Goal: Information Seeking & Learning: Find specific page/section

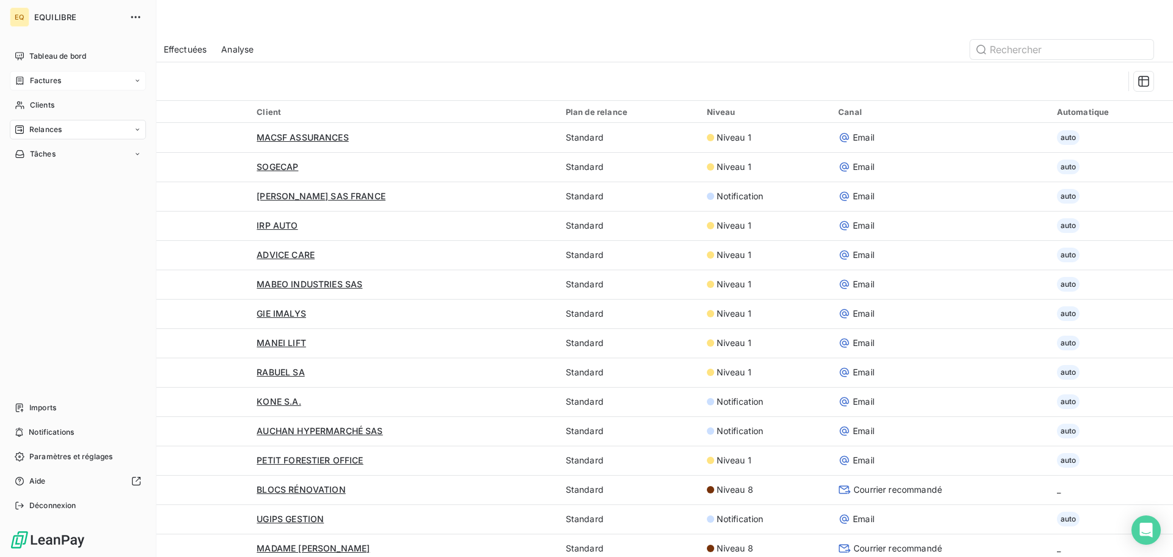
click at [65, 78] on div "Factures" at bounding box center [78, 81] width 136 height 20
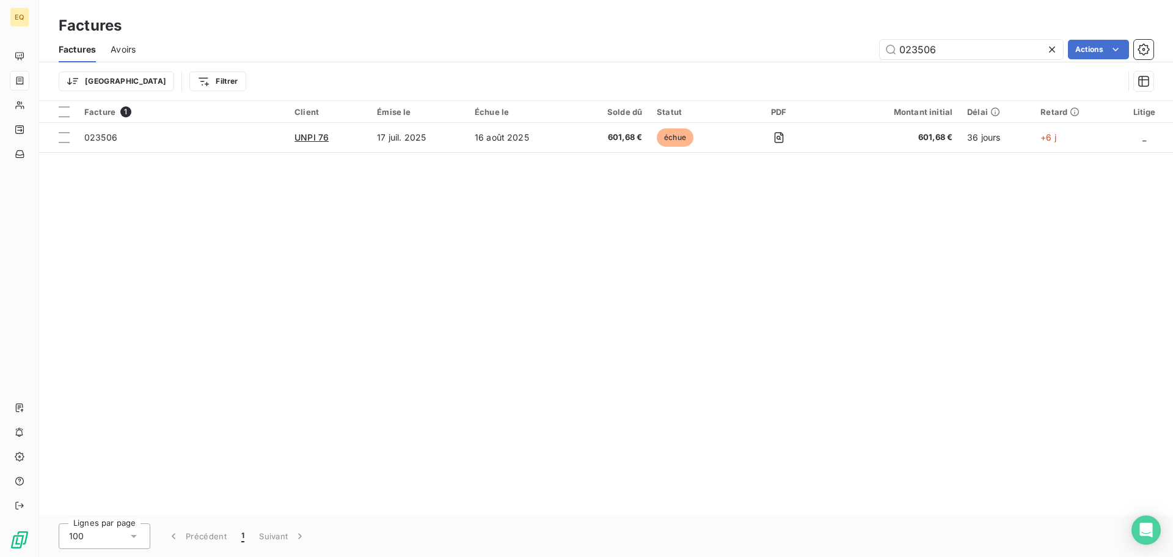
drag, startPoint x: 950, startPoint y: 52, endPoint x: 885, endPoint y: 60, distance: 65.3
click at [887, 57] on input "023506" at bounding box center [971, 50] width 183 height 20
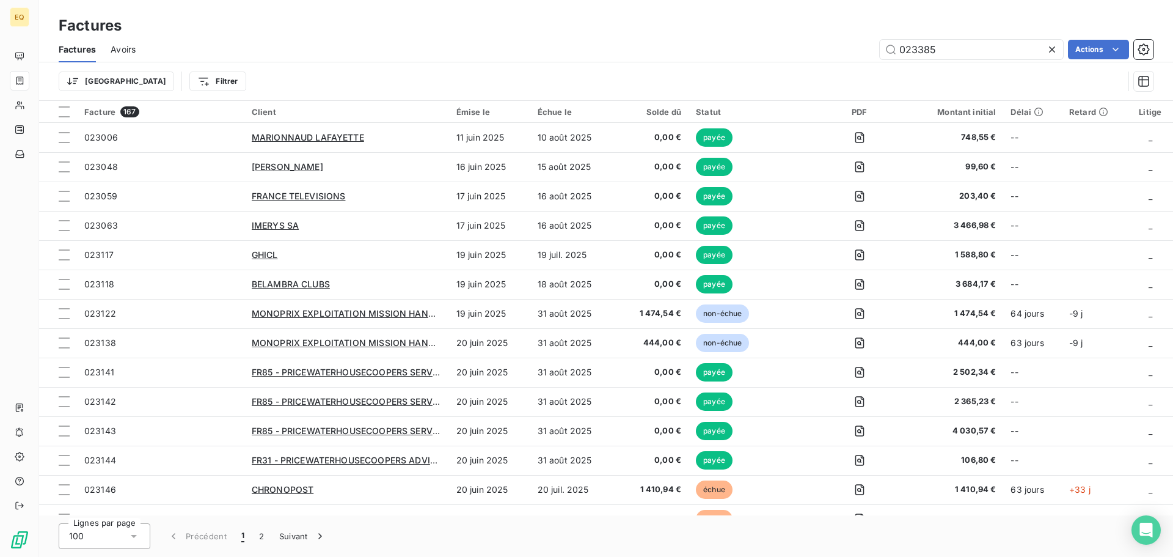
type input "023385"
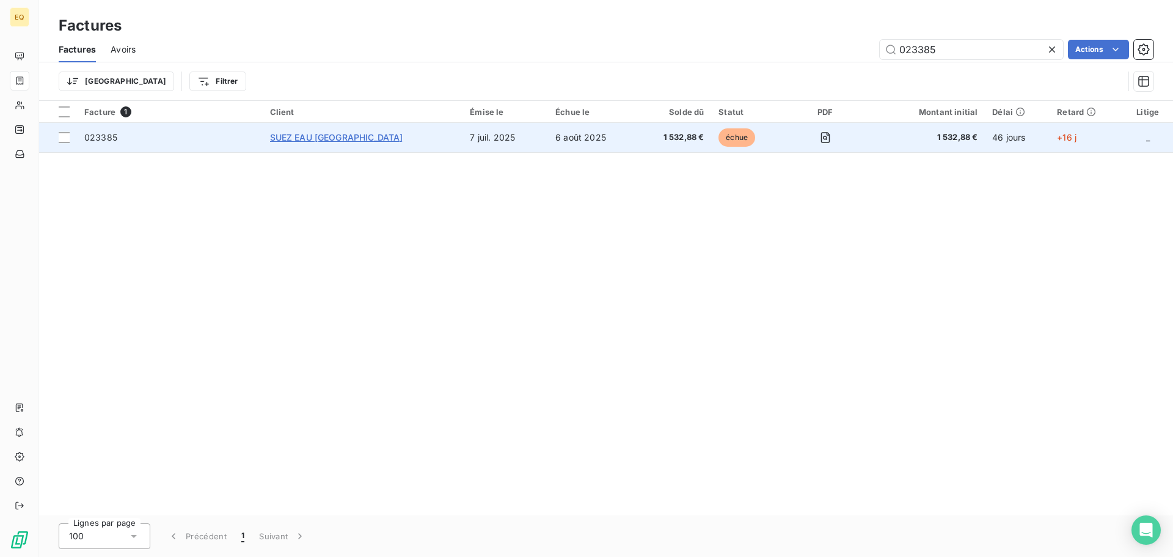
click at [338, 133] on span "SUEZ EAU [GEOGRAPHIC_DATA]" at bounding box center [336, 137] width 133 height 10
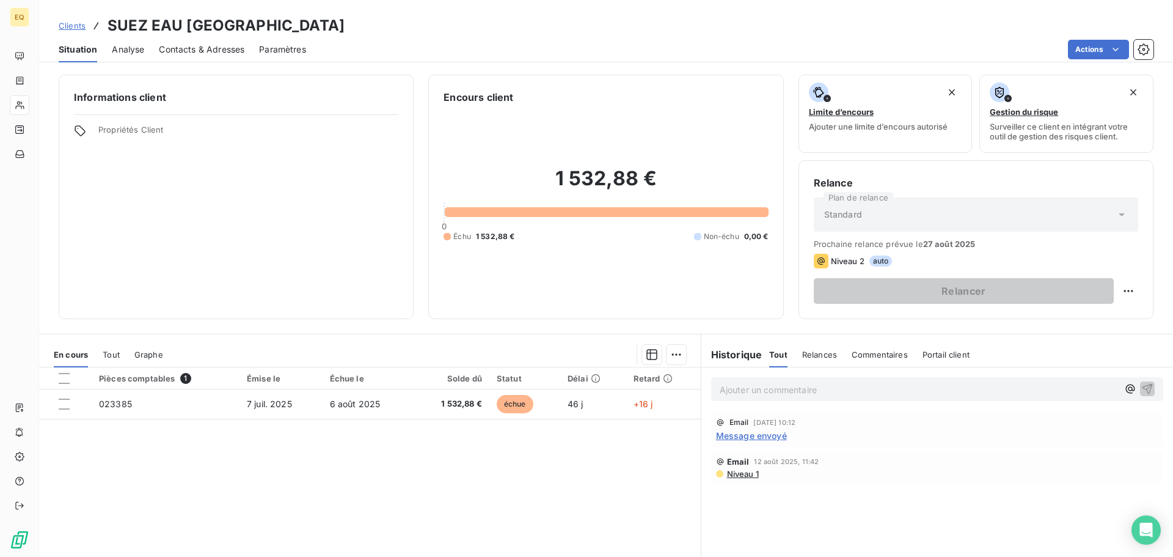
click at [754, 389] on p "Ajouter un commentaire ﻿" at bounding box center [919, 389] width 398 height 15
click at [1141, 385] on icon "button" at bounding box center [1147, 388] width 12 height 12
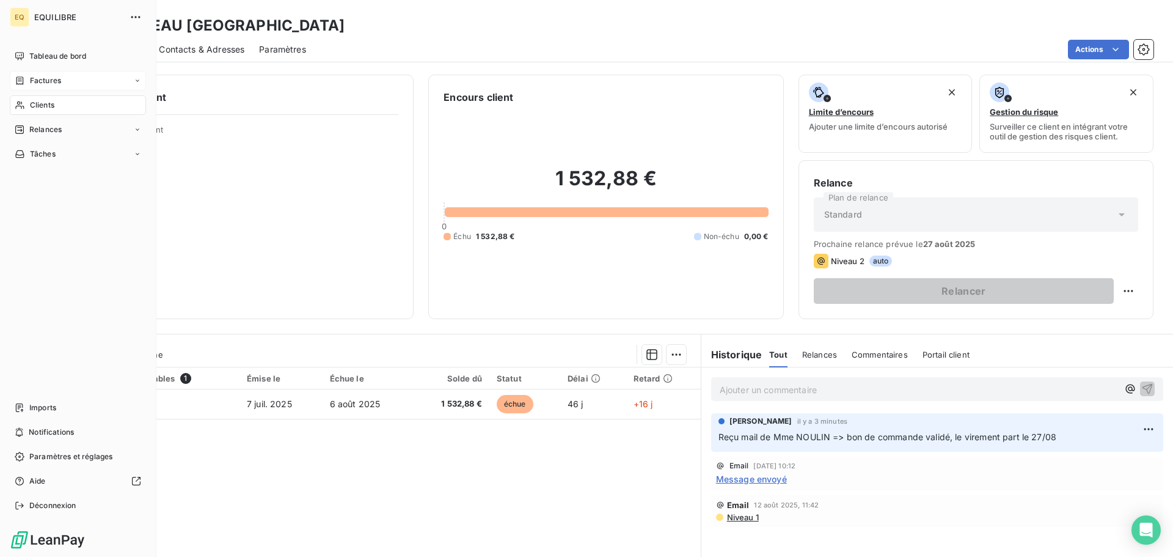
click at [48, 81] on span "Factures" at bounding box center [45, 80] width 31 height 11
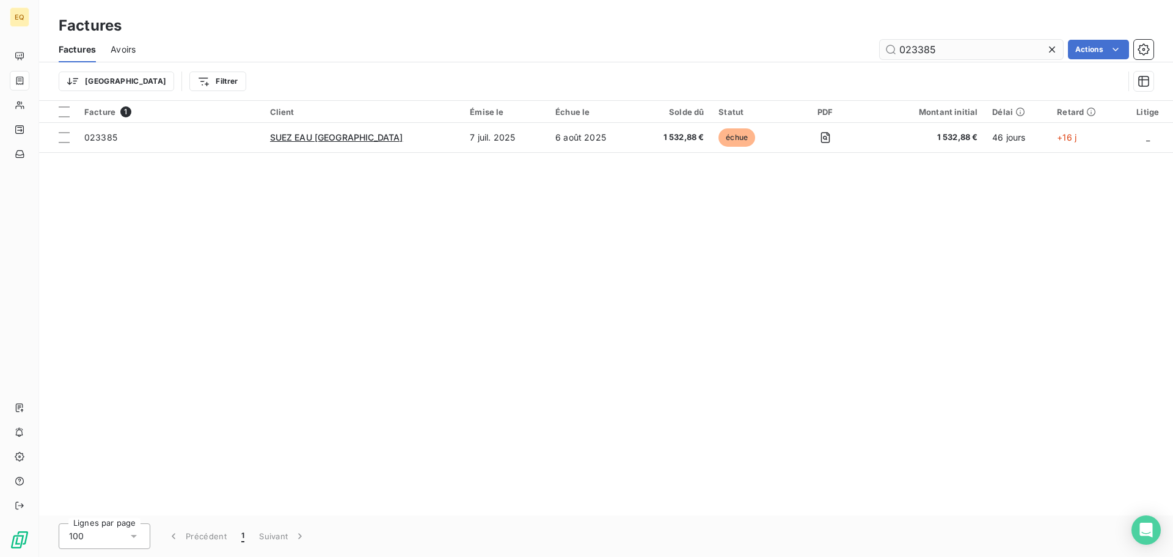
drag, startPoint x: 955, startPoint y: 54, endPoint x: 882, endPoint y: 49, distance: 73.5
click at [882, 49] on input "023385" at bounding box center [971, 50] width 183 height 20
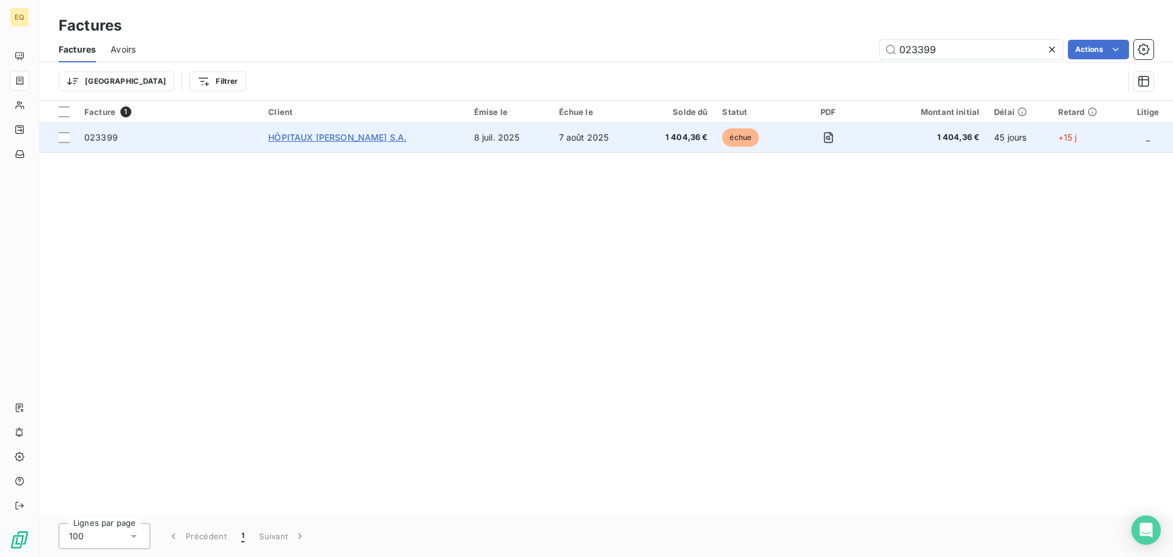
type input "023399"
click at [329, 136] on span "HÔPITAUX [PERSON_NAME] S.A." at bounding box center [337, 137] width 138 height 10
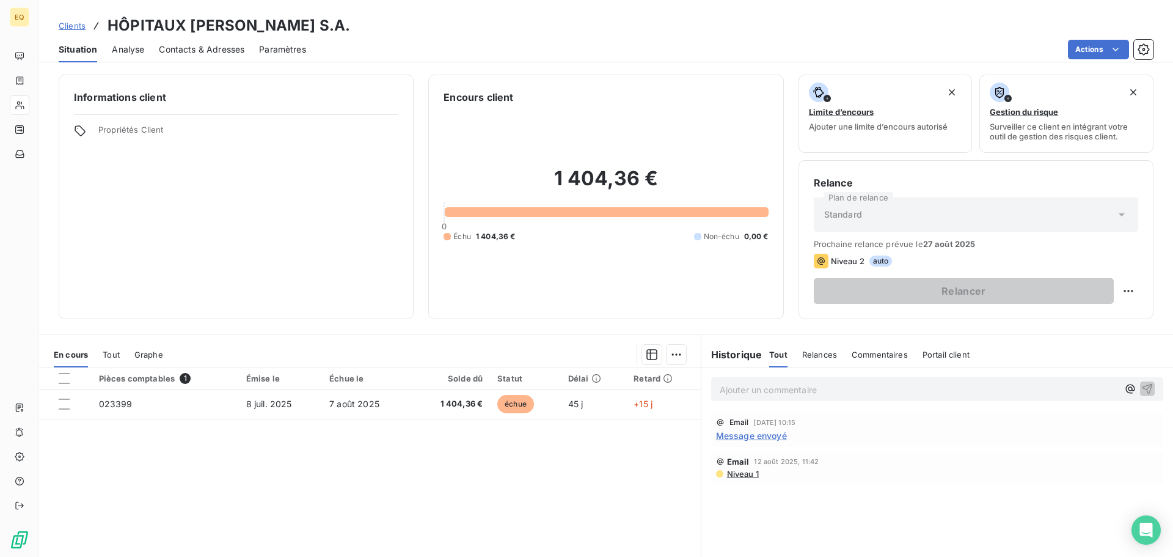
click at [214, 46] on span "Contacts & Adresses" at bounding box center [202, 49] width 86 height 12
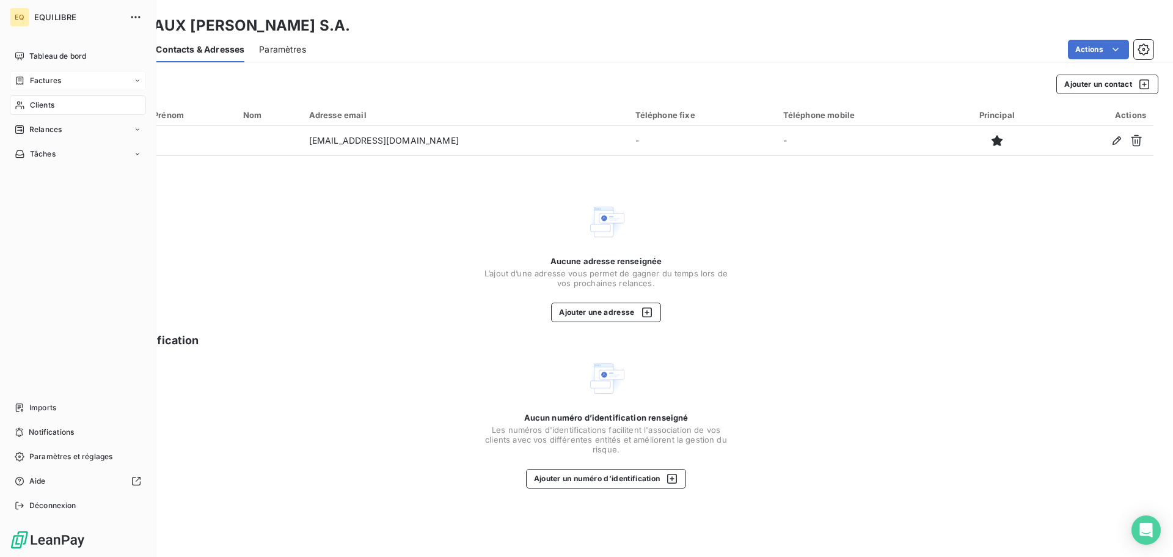
drag, startPoint x: 45, startPoint y: 79, endPoint x: 134, endPoint y: 78, distance: 89.2
click at [47, 79] on span "Factures" at bounding box center [45, 80] width 31 height 11
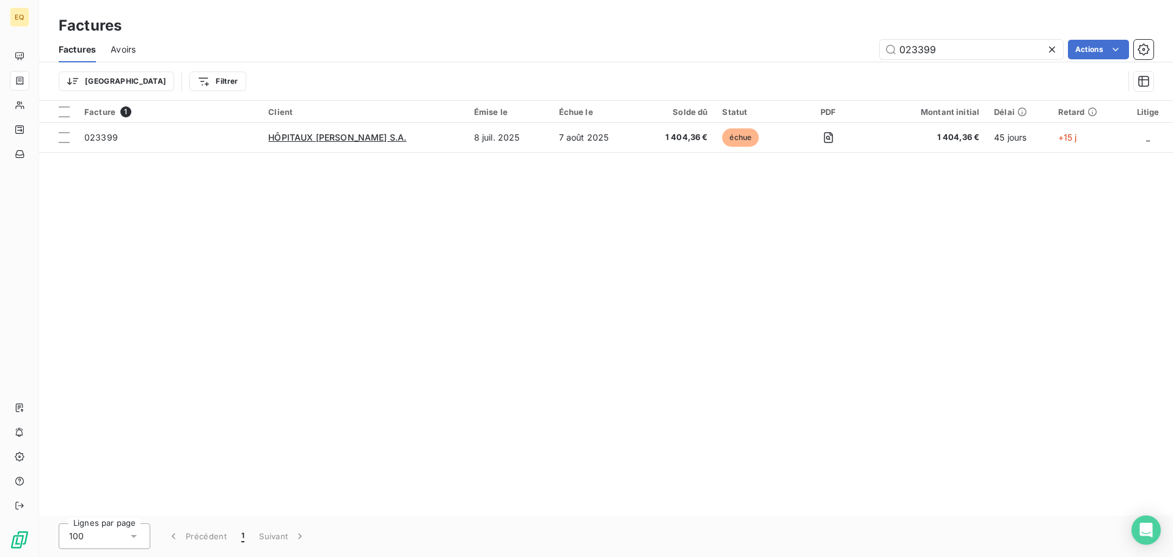
drag, startPoint x: 967, startPoint y: 44, endPoint x: 860, endPoint y: 46, distance: 106.3
click at [860, 46] on div "023399 Actions" at bounding box center [651, 50] width 1003 height 20
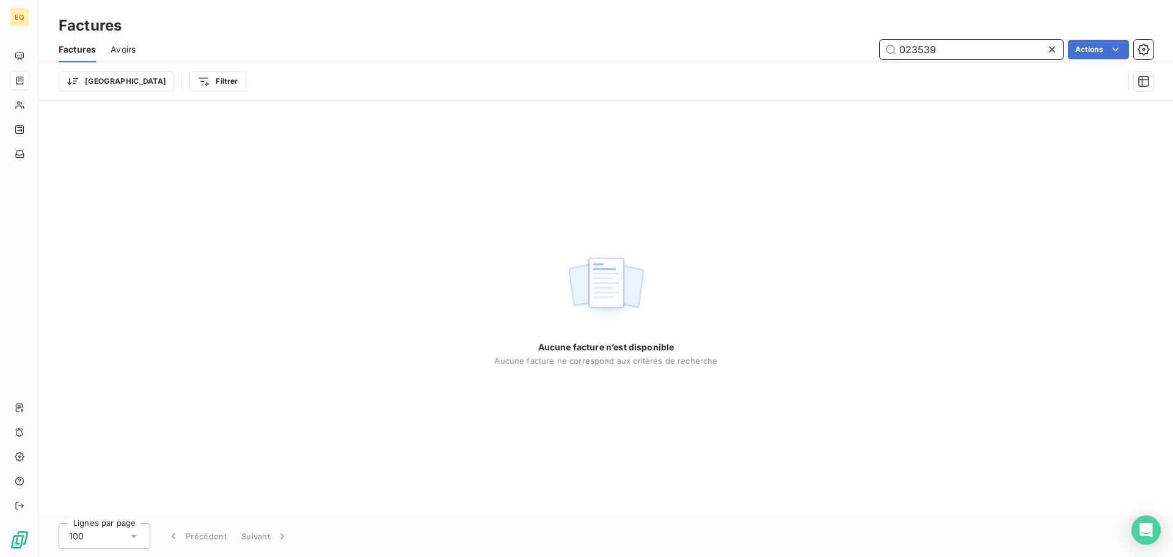
drag, startPoint x: 947, startPoint y: 51, endPoint x: 854, endPoint y: 45, distance: 93.1
click at [854, 45] on div "023539 Actions" at bounding box center [651, 50] width 1003 height 20
type input "023165"
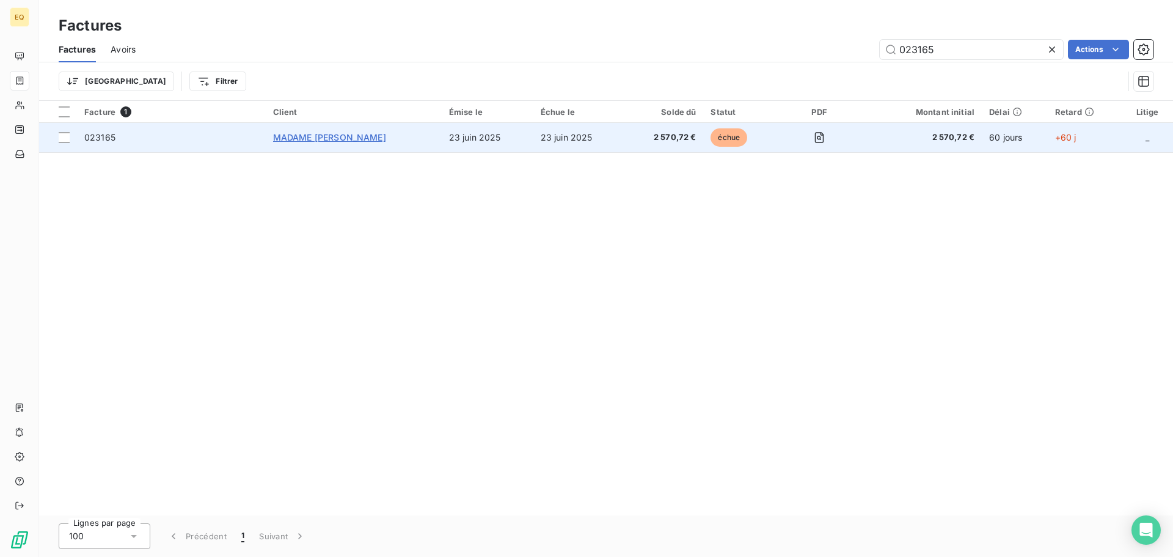
click at [342, 134] on span "MADAME [PERSON_NAME]" at bounding box center [329, 137] width 113 height 10
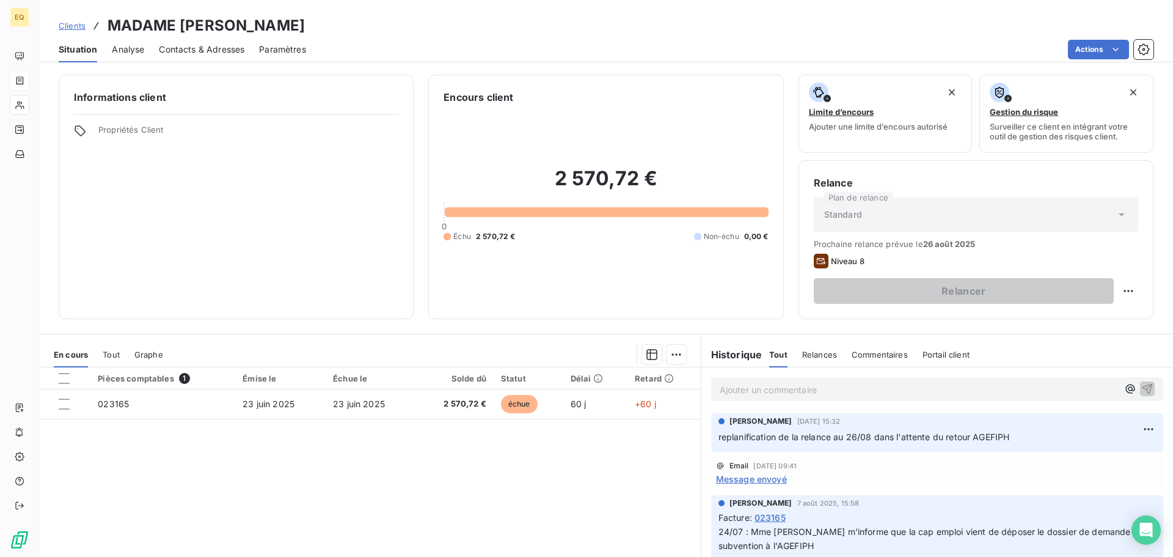
click at [734, 390] on p "Ajouter un commentaire ﻿" at bounding box center [919, 389] width 398 height 15
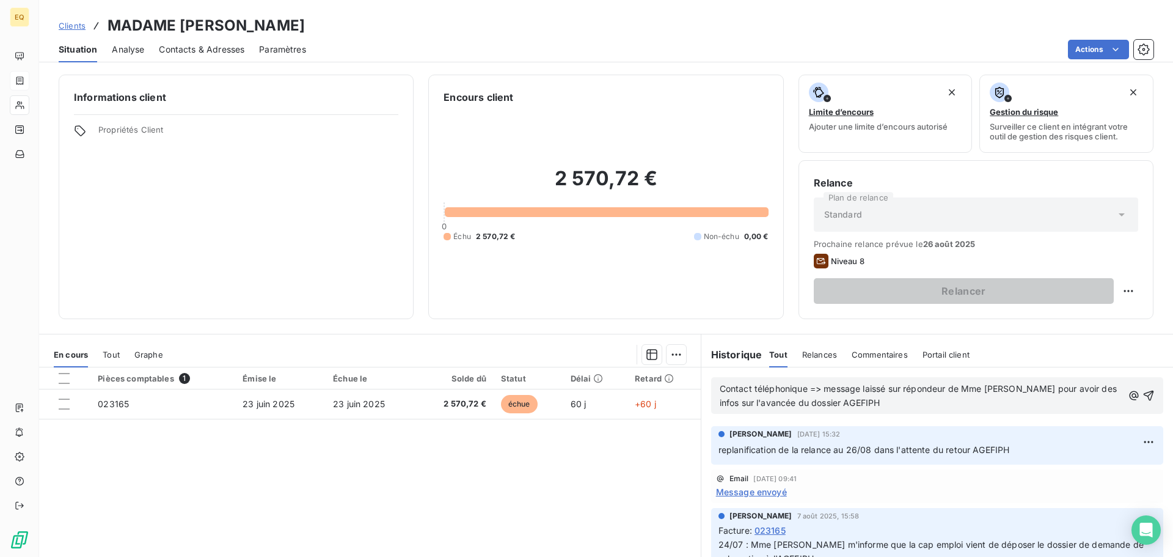
drag, startPoint x: 1136, startPoint y: 395, endPoint x: 1113, endPoint y: 393, distance: 23.9
click at [1144, 393] on icon "button" at bounding box center [1149, 395] width 10 height 10
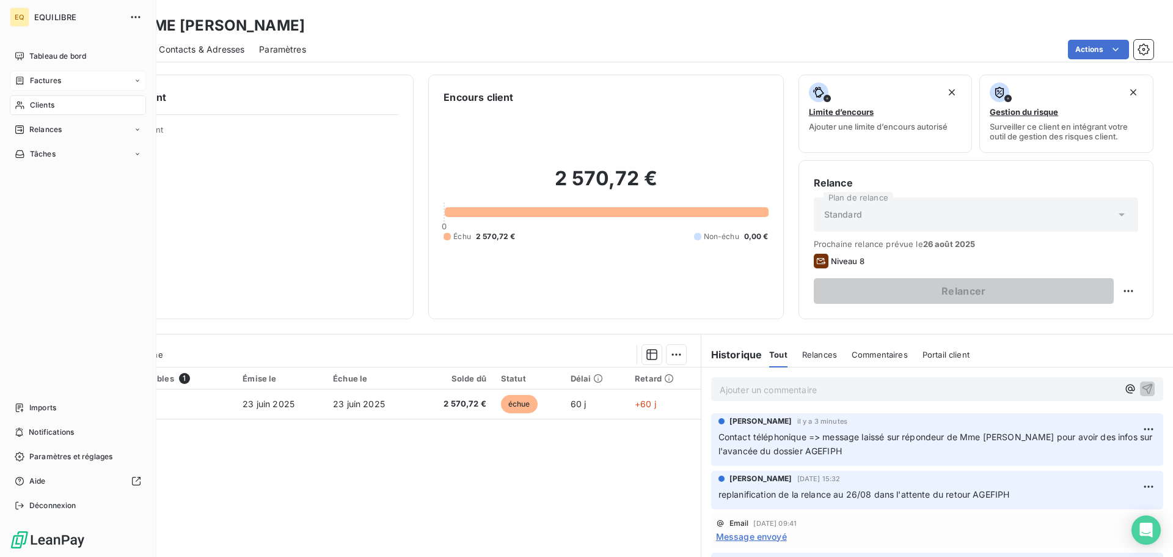
drag, startPoint x: 46, startPoint y: 76, endPoint x: 106, endPoint y: 76, distance: 59.3
click at [46, 76] on span "Factures" at bounding box center [45, 80] width 31 height 11
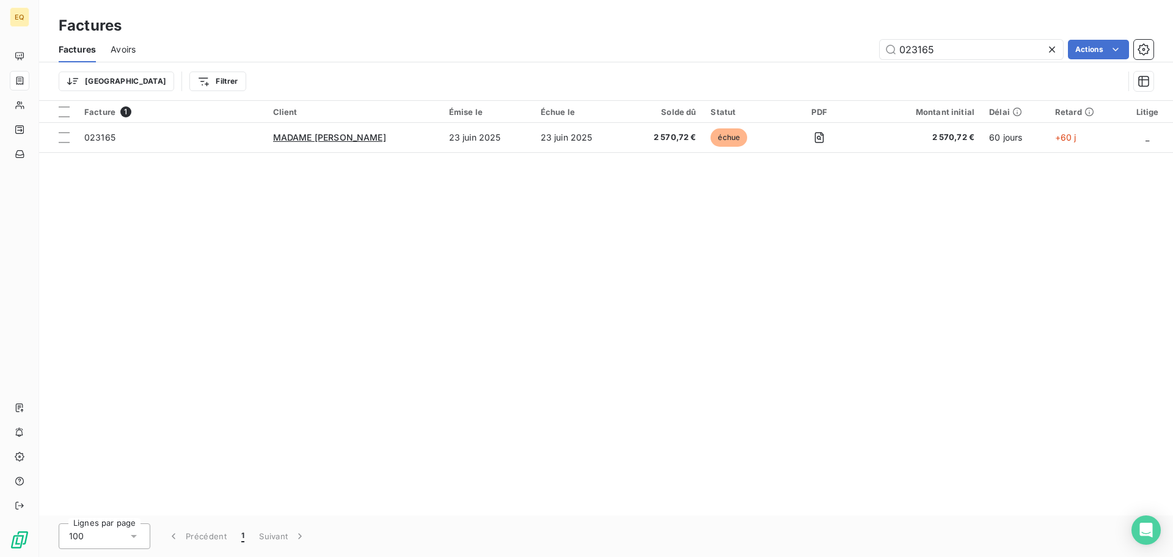
drag, startPoint x: 951, startPoint y: 47, endPoint x: 855, endPoint y: 51, distance: 95.4
click at [855, 51] on div "023165 Actions" at bounding box center [651, 50] width 1003 height 20
type input "023182"
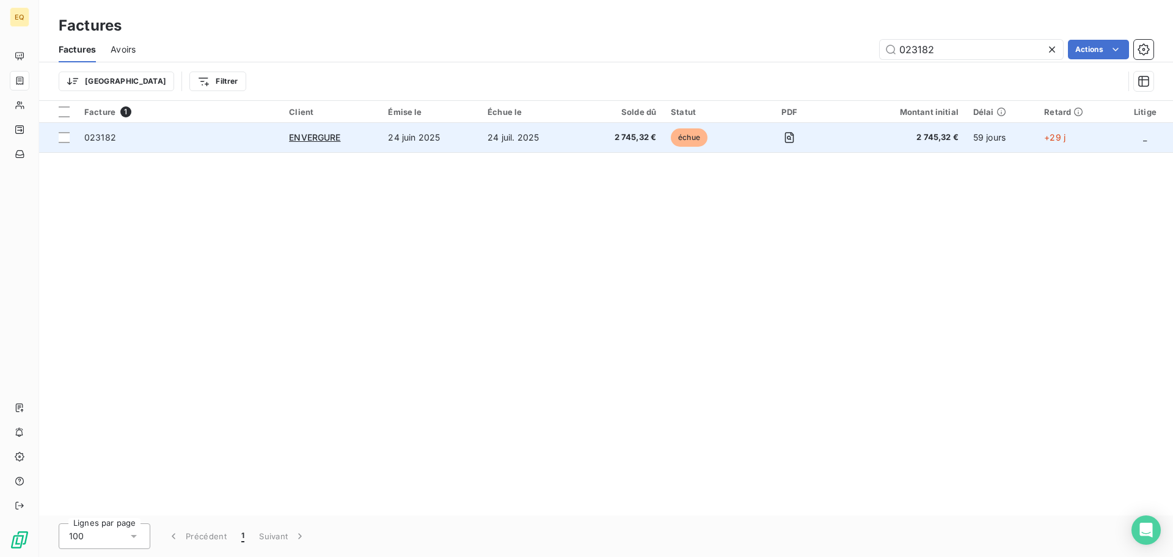
click at [428, 141] on td "24 juin 2025" at bounding box center [431, 137] width 100 height 29
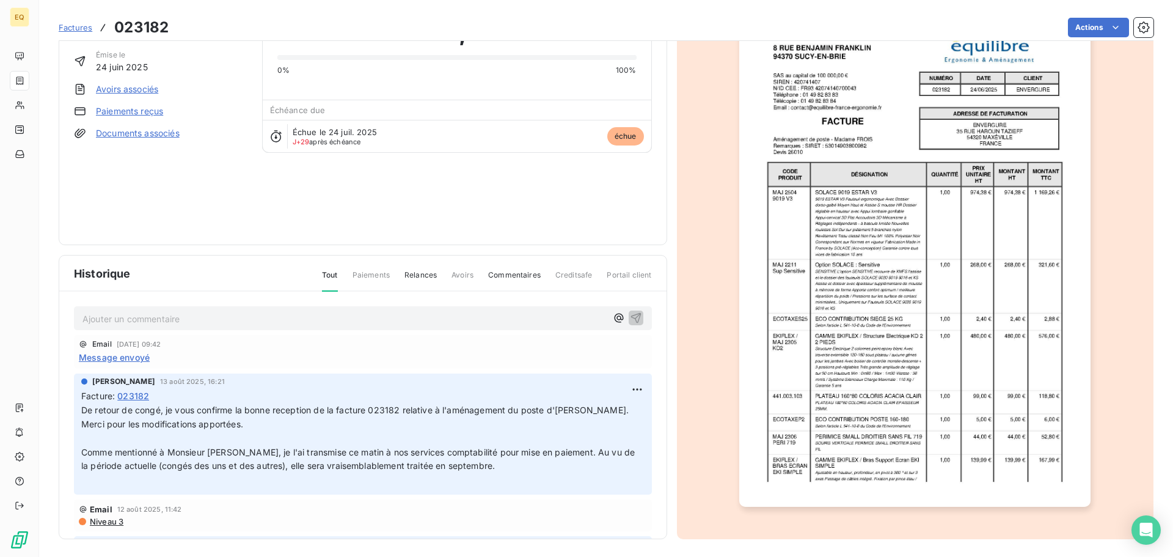
scroll to position [73, 0]
click at [122, 319] on p "Ajouter un commentaire ﻿" at bounding box center [344, 316] width 524 height 15
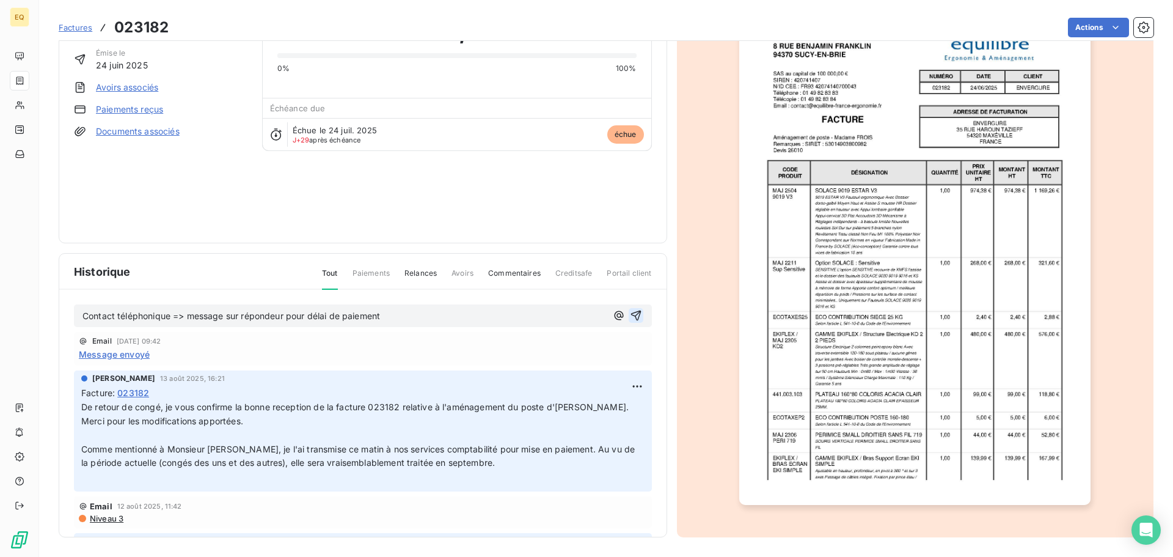
click at [630, 311] on icon "button" at bounding box center [636, 315] width 12 height 12
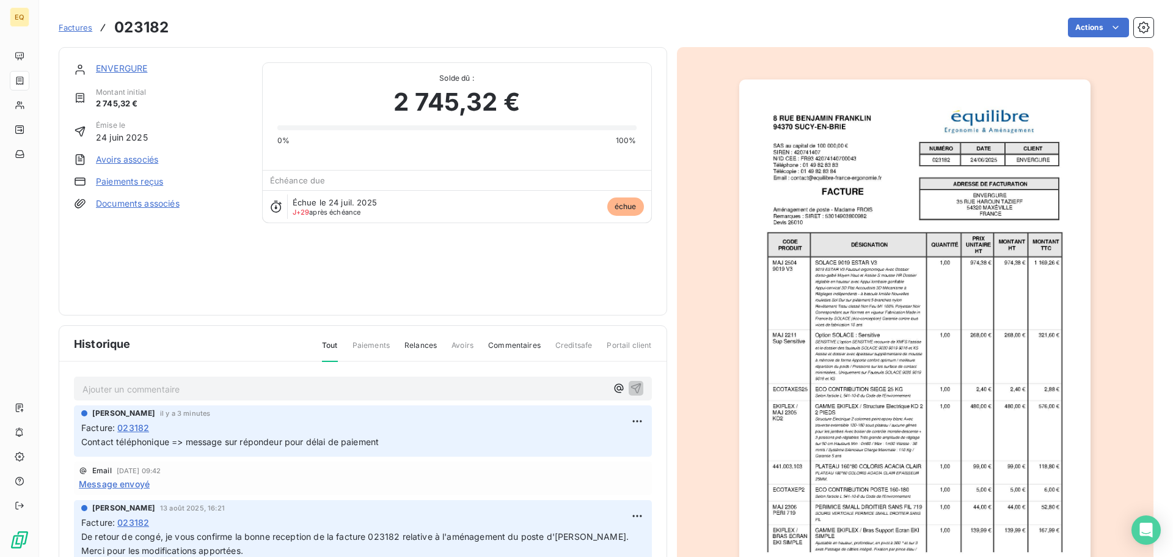
scroll to position [0, 0]
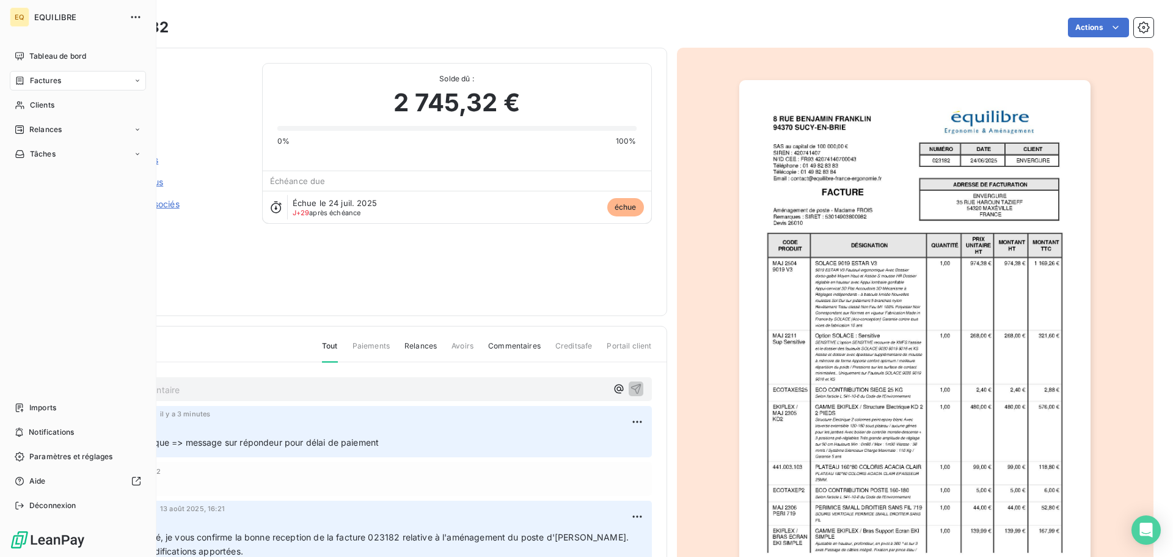
click at [32, 78] on span "Factures" at bounding box center [45, 80] width 31 height 11
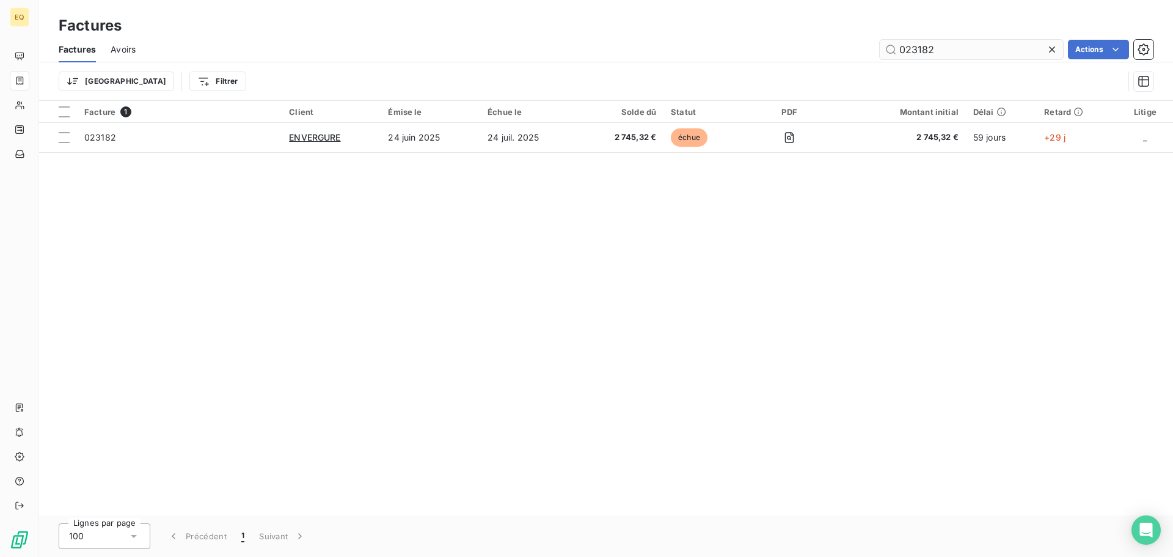
drag, startPoint x: 921, startPoint y: 49, endPoint x: 882, endPoint y: 49, distance: 39.1
click at [882, 49] on input "023182" at bounding box center [971, 50] width 183 height 20
type input "023422"
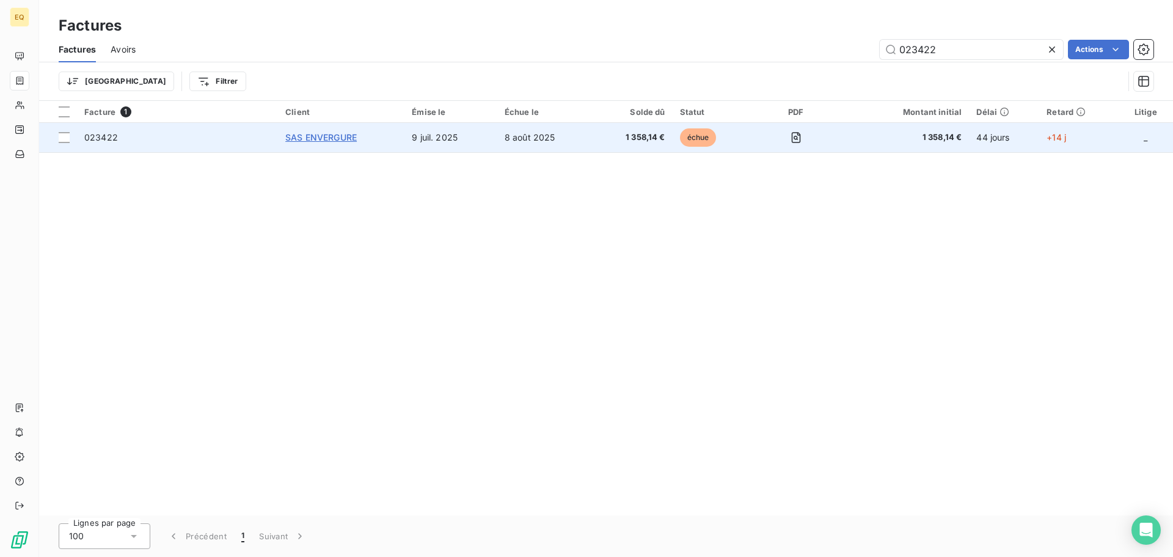
click at [346, 134] on span "SAS ENVERGURE" at bounding box center [320, 137] width 71 height 10
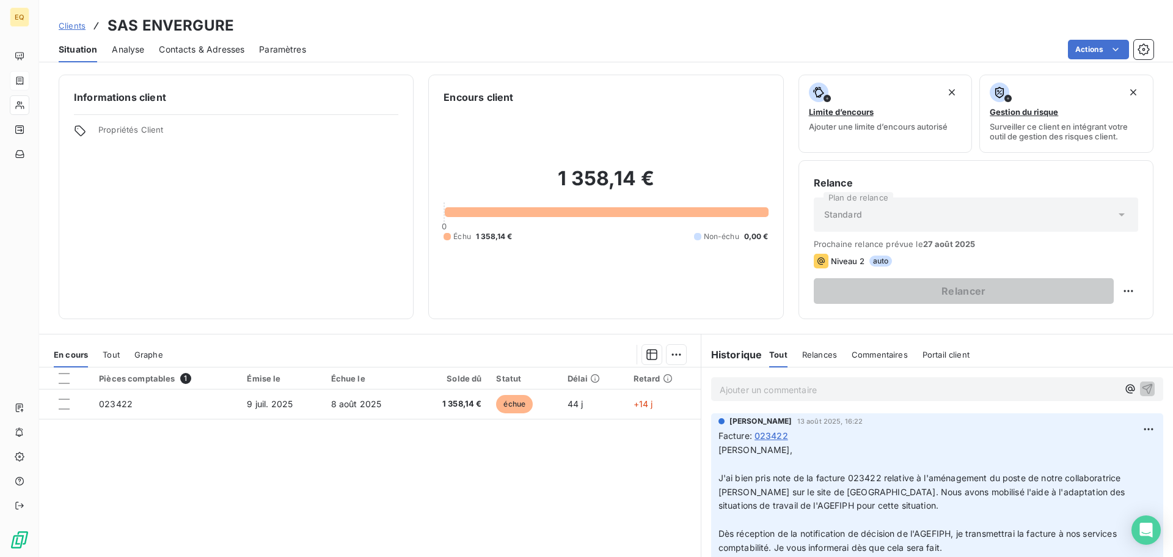
scroll to position [61, 0]
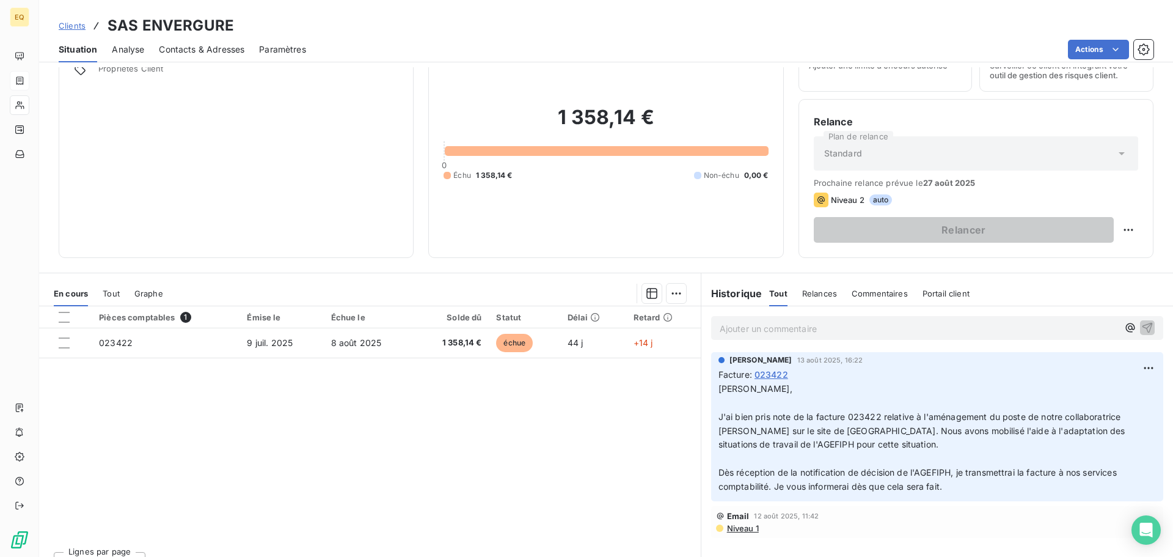
click at [733, 331] on p "Ajouter un commentaire ﻿" at bounding box center [919, 328] width 398 height 15
drag, startPoint x: 1135, startPoint y: 321, endPoint x: 712, endPoint y: 319, distance: 423.4
click at [691, 324] on div "En cours Tout Graphe Pièces comptables 1 Émise le Échue le Solde dû Statut Déla…" at bounding box center [606, 425] width 1134 height 305
drag, startPoint x: 1141, startPoint y: 323, endPoint x: 1097, endPoint y: 299, distance: 50.3
click at [1143, 323] on icon "button" at bounding box center [1148, 327] width 10 height 10
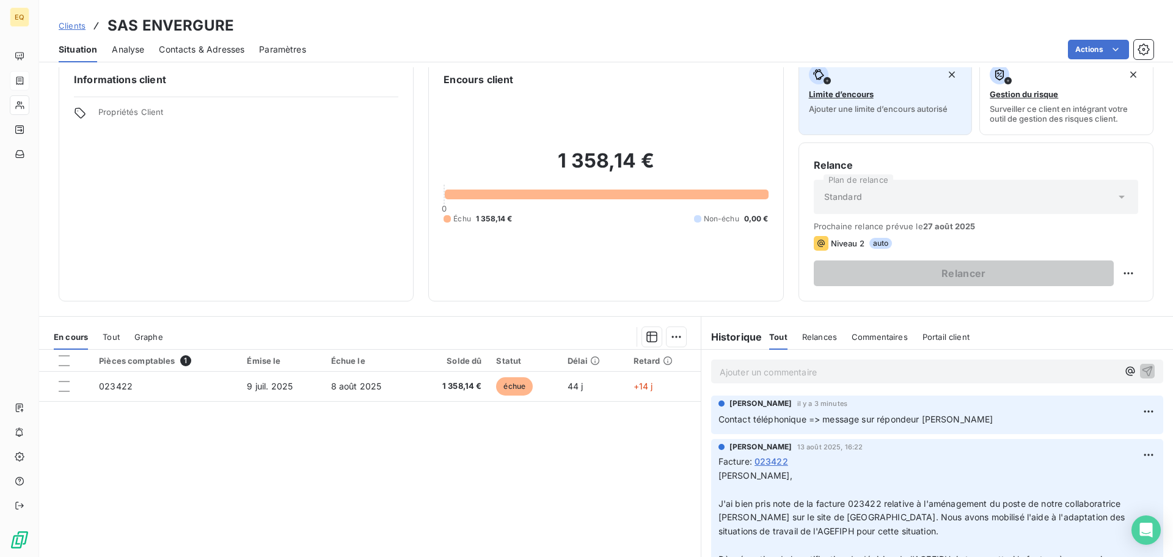
scroll to position [0, 0]
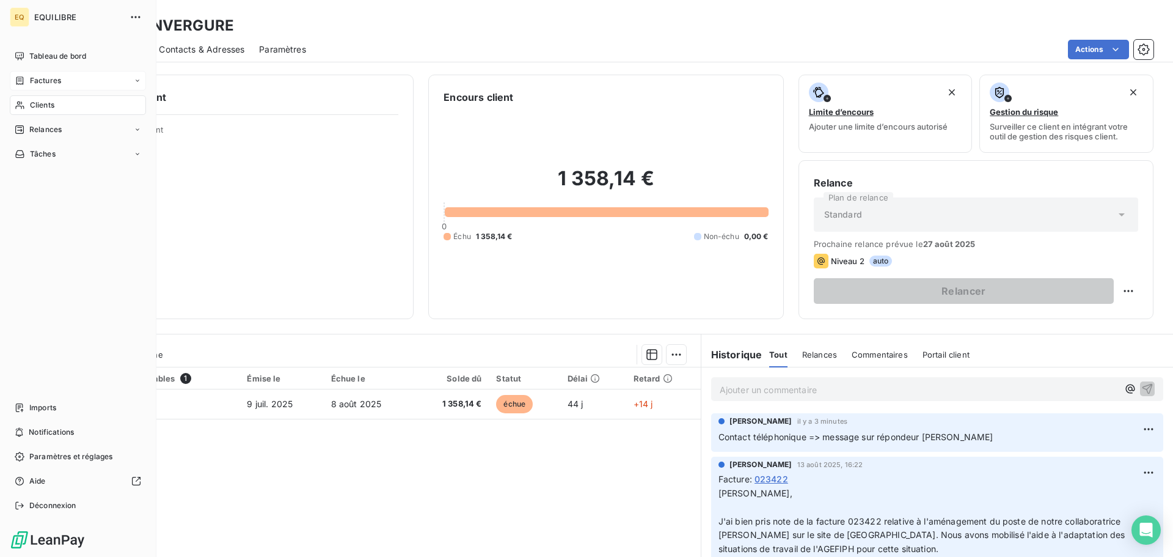
click at [38, 78] on span "Factures" at bounding box center [45, 80] width 31 height 11
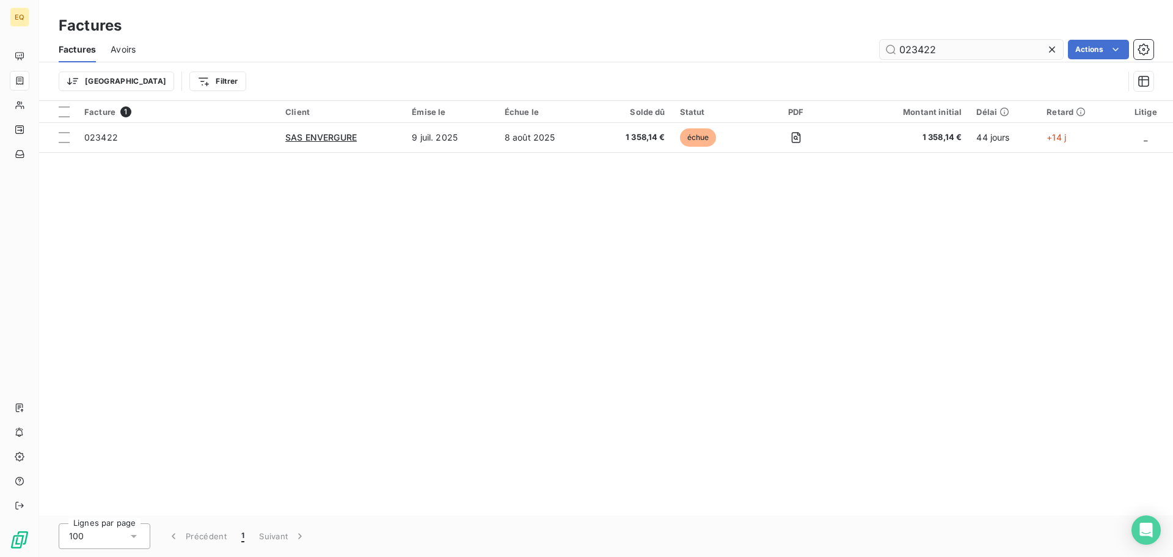
drag, startPoint x: 958, startPoint y: 47, endPoint x: 883, endPoint y: 49, distance: 75.2
click at [883, 49] on input "023422" at bounding box center [971, 50] width 183 height 20
type input "023182"
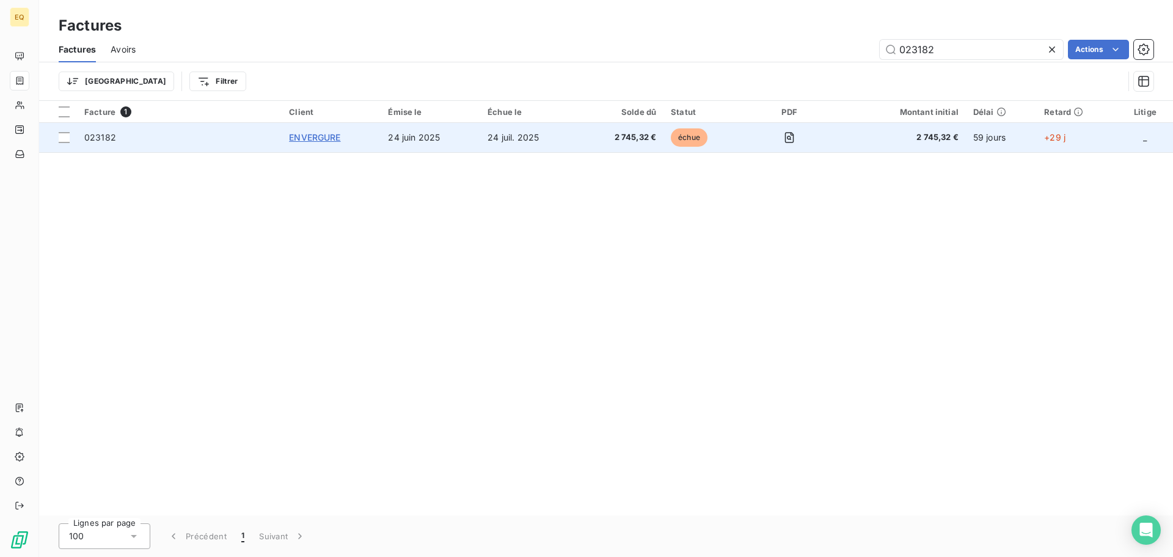
click at [298, 137] on span "ENVERGURE" at bounding box center [314, 137] width 51 height 10
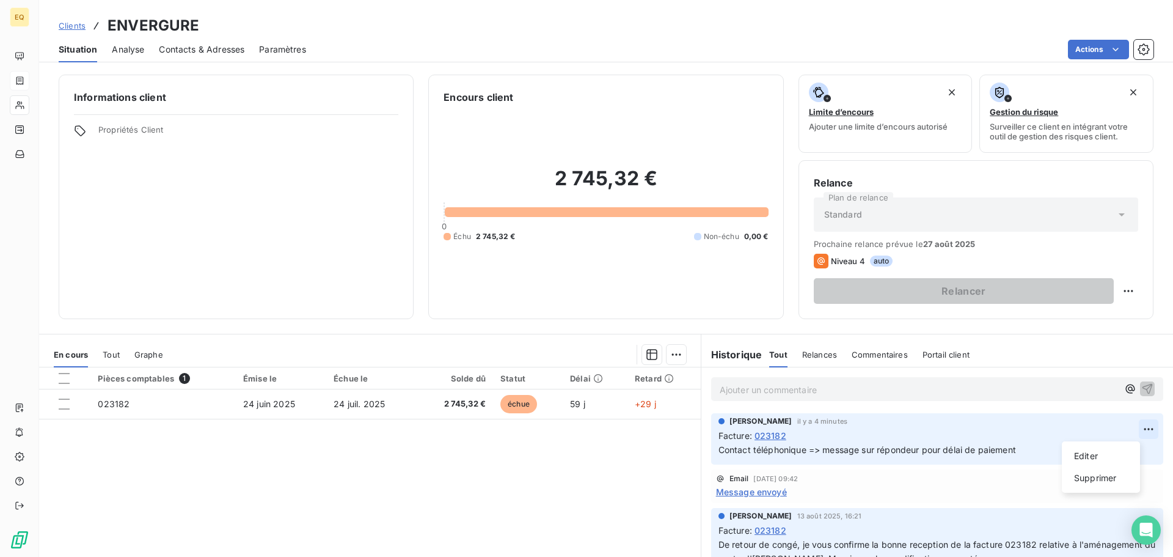
click at [1129, 425] on html "EQ Clients ENVERGURE Situation Analyse Contacts & Adresses Paramètres Actions I…" at bounding box center [586, 278] width 1173 height 557
drag, startPoint x: 1082, startPoint y: 452, endPoint x: 997, endPoint y: 456, distance: 85.6
click at [1080, 452] on div "Editer" at bounding box center [1101, 456] width 68 height 20
click at [918, 452] on span "Contact téléphonique => message sur répondeur pour délai de paiement" at bounding box center [868, 449] width 298 height 10
drag, startPoint x: 1132, startPoint y: 447, endPoint x: 1121, endPoint y: 439, distance: 13.1
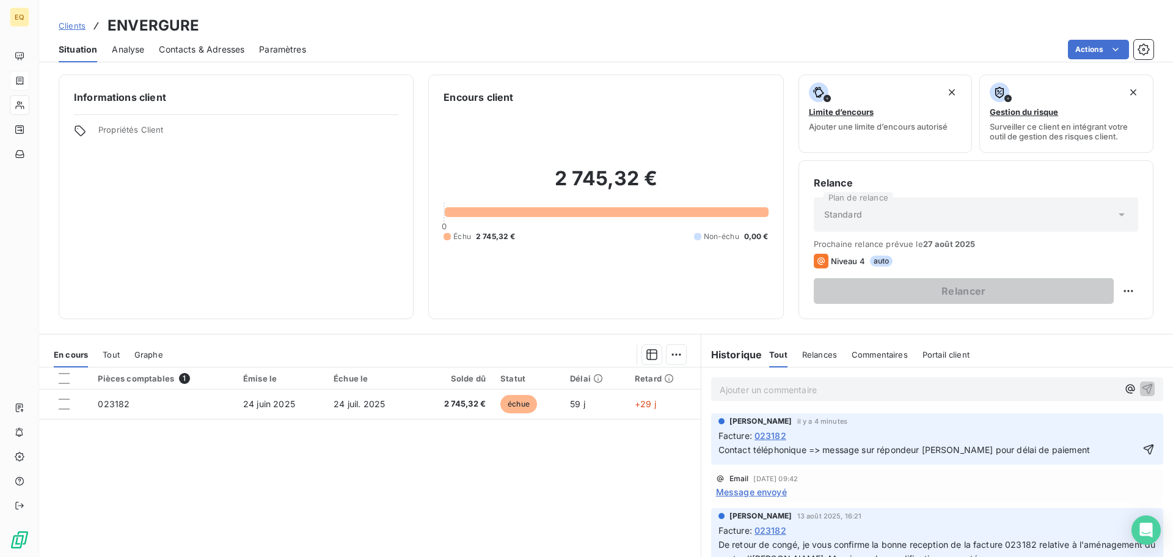
click at [1143, 445] on icon "button" at bounding box center [1149, 449] width 12 height 12
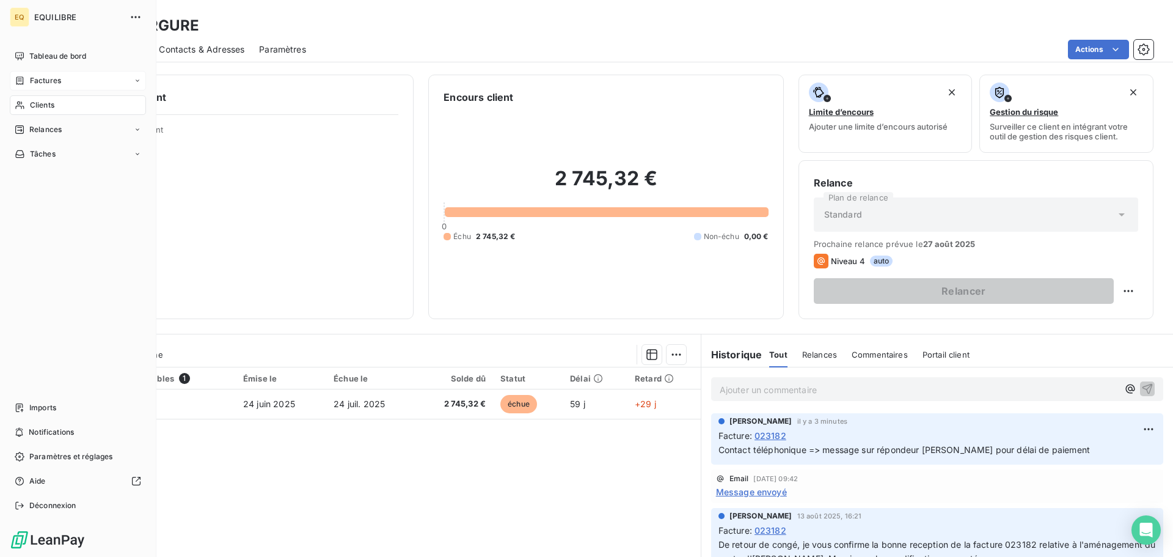
click at [46, 78] on span "Factures" at bounding box center [45, 80] width 31 height 11
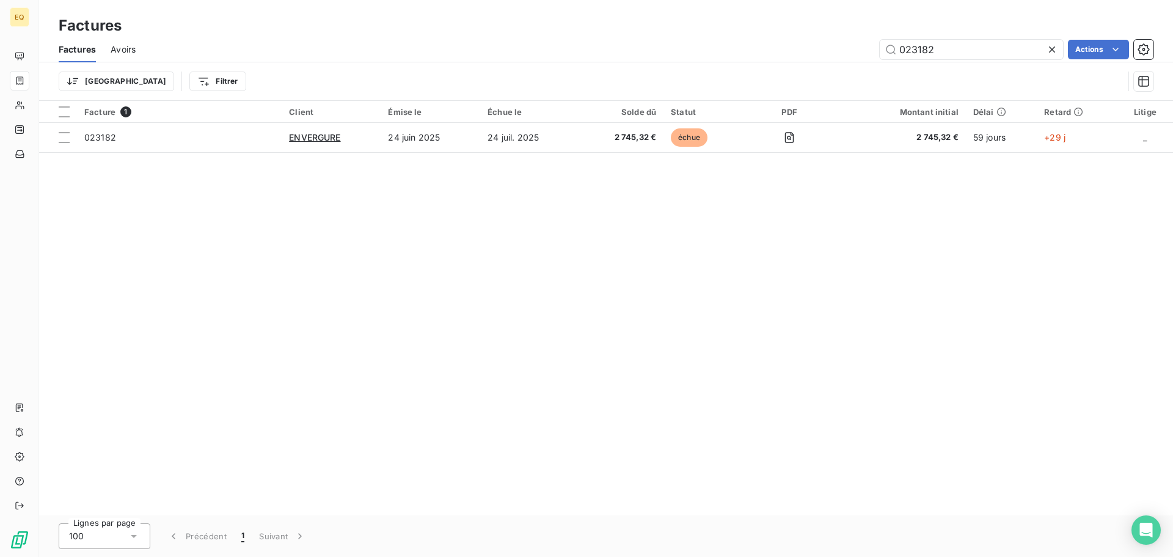
drag, startPoint x: 944, startPoint y: 51, endPoint x: 871, endPoint y: 48, distance: 72.8
click at [870, 46] on div "023182 Actions" at bounding box center [651, 50] width 1003 height 20
type input "023309"
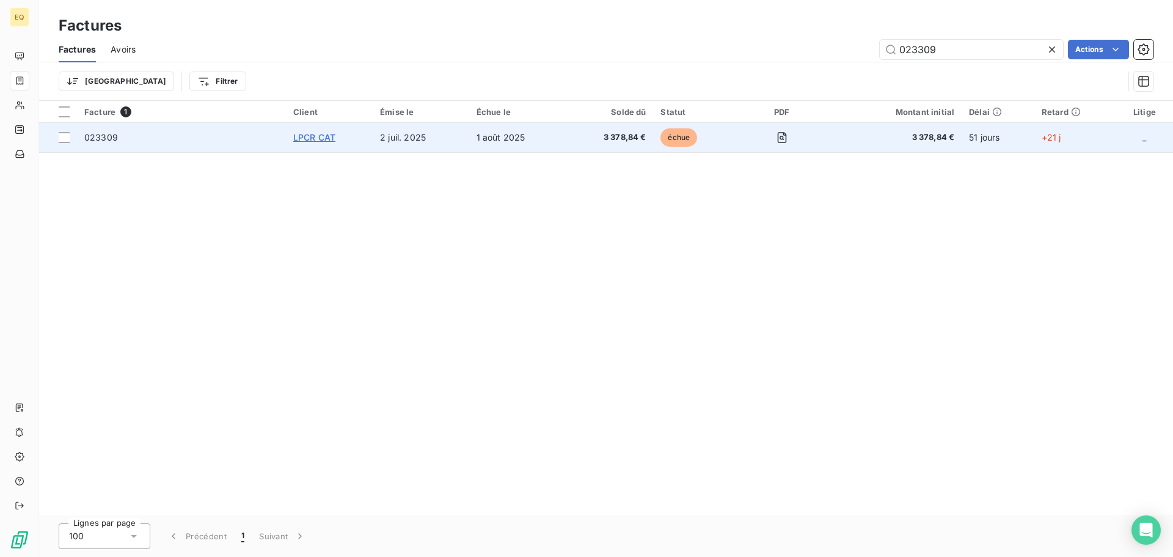
click at [316, 133] on span "LPCR CAT" at bounding box center [314, 137] width 42 height 10
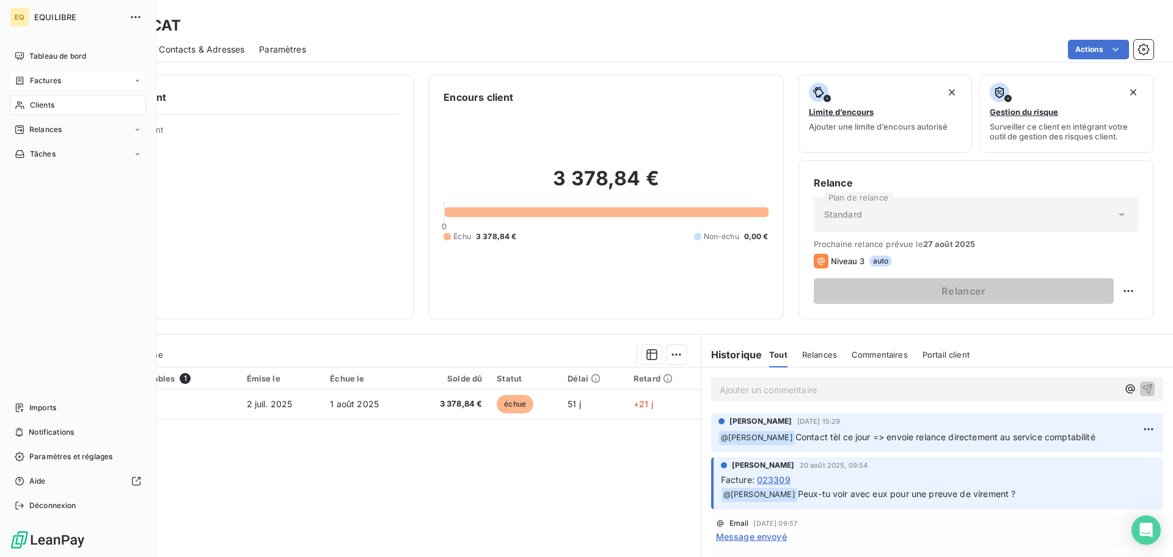
click at [44, 75] on span "Factures" at bounding box center [45, 80] width 31 height 11
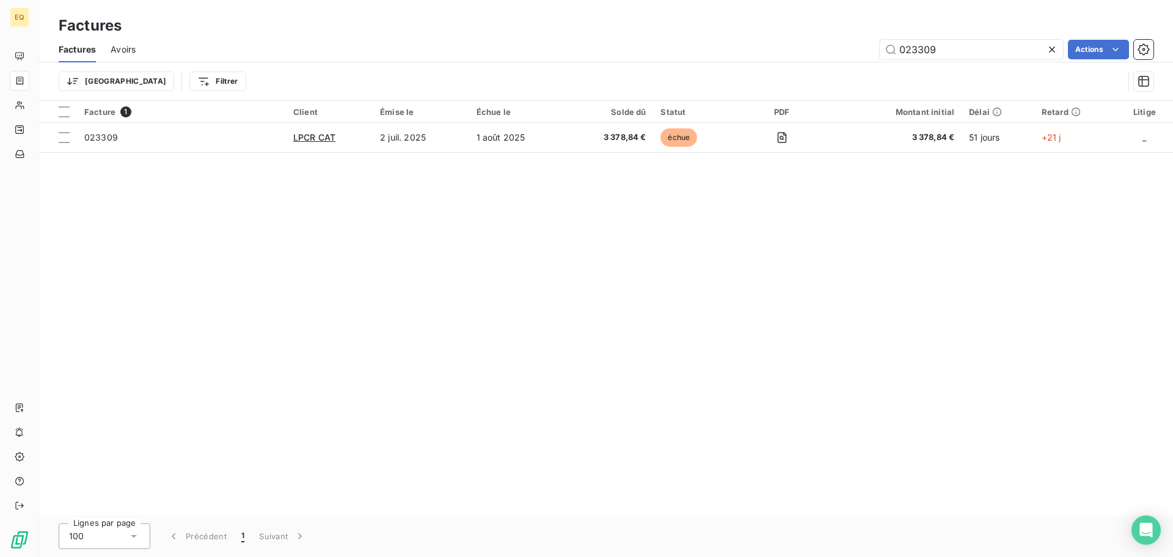
drag, startPoint x: 946, startPoint y: 46, endPoint x: 878, endPoint y: 70, distance: 72.5
click at [872, 46] on div "023309 Actions" at bounding box center [651, 50] width 1003 height 20
type input "023583"
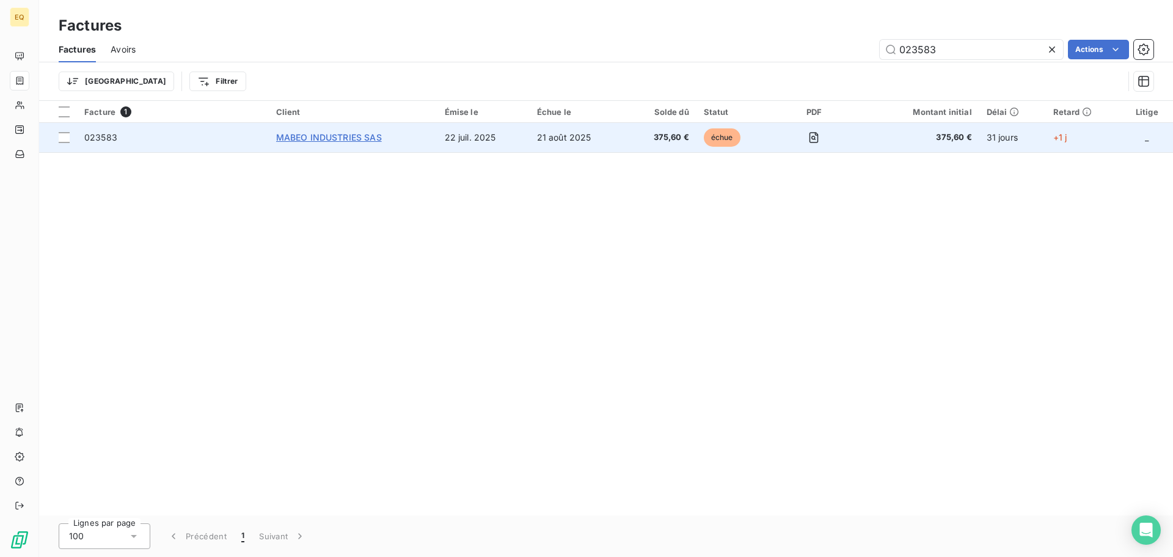
click at [370, 132] on span "MABEO INDUSTRIES SAS" at bounding box center [329, 137] width 106 height 10
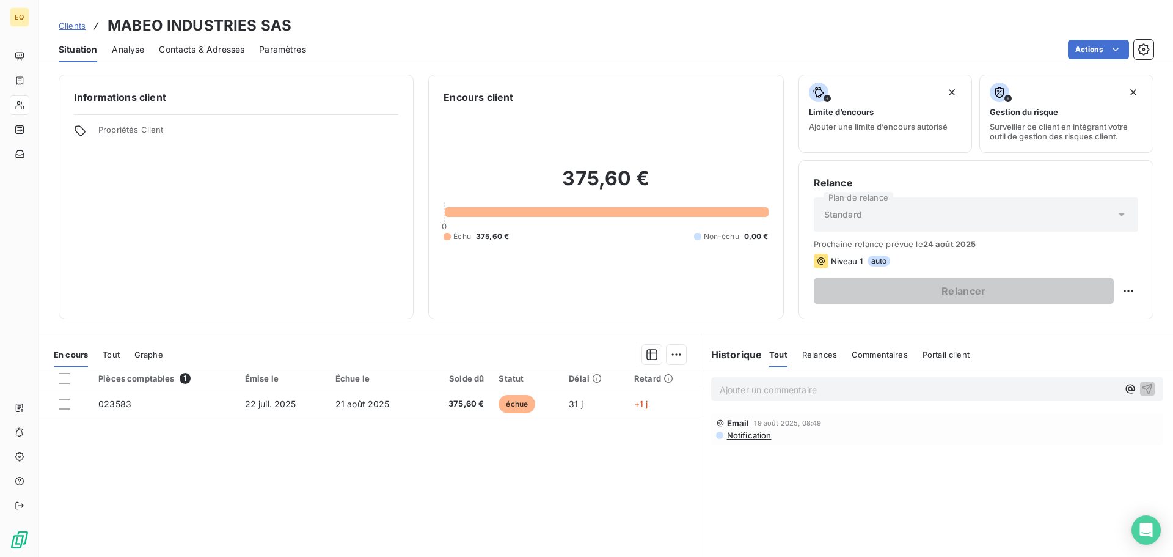
click at [744, 434] on span "Notification" at bounding box center [749, 435] width 46 height 10
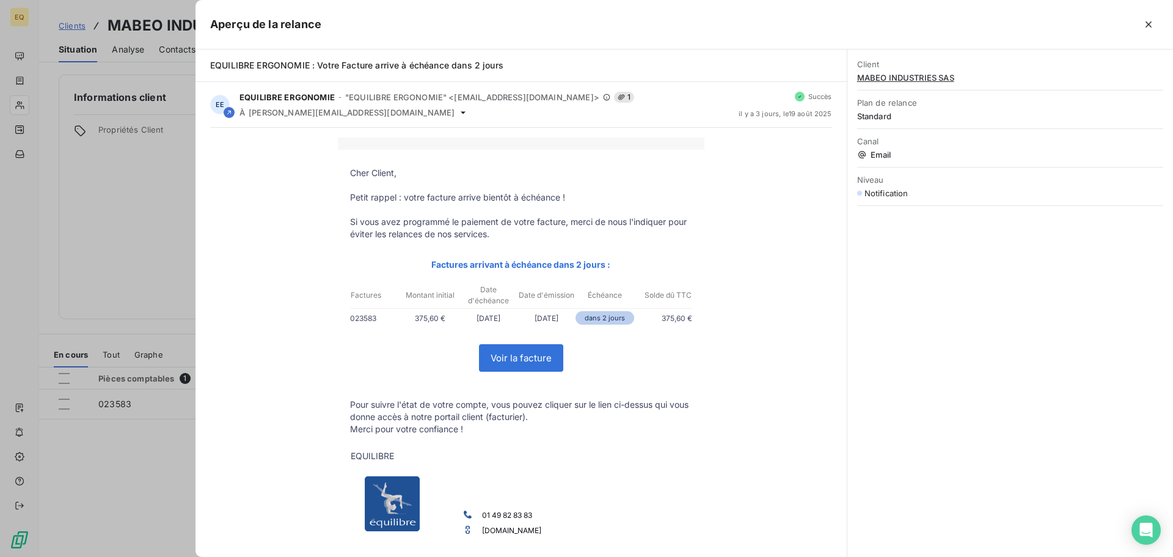
click at [136, 166] on div at bounding box center [586, 278] width 1173 height 557
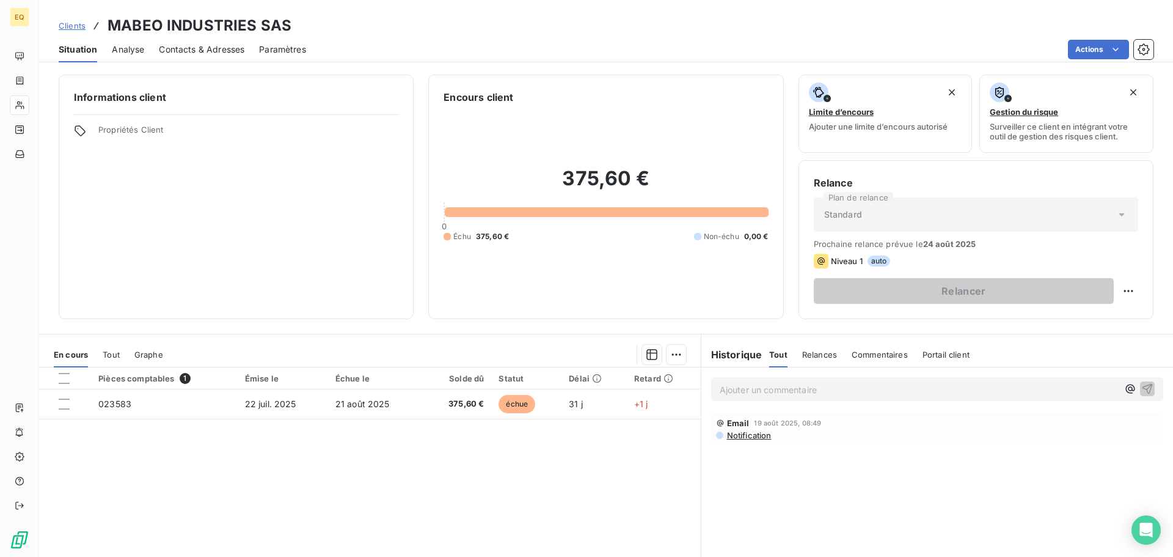
click at [194, 45] on span "Contacts & Adresses" at bounding box center [202, 49] width 86 height 12
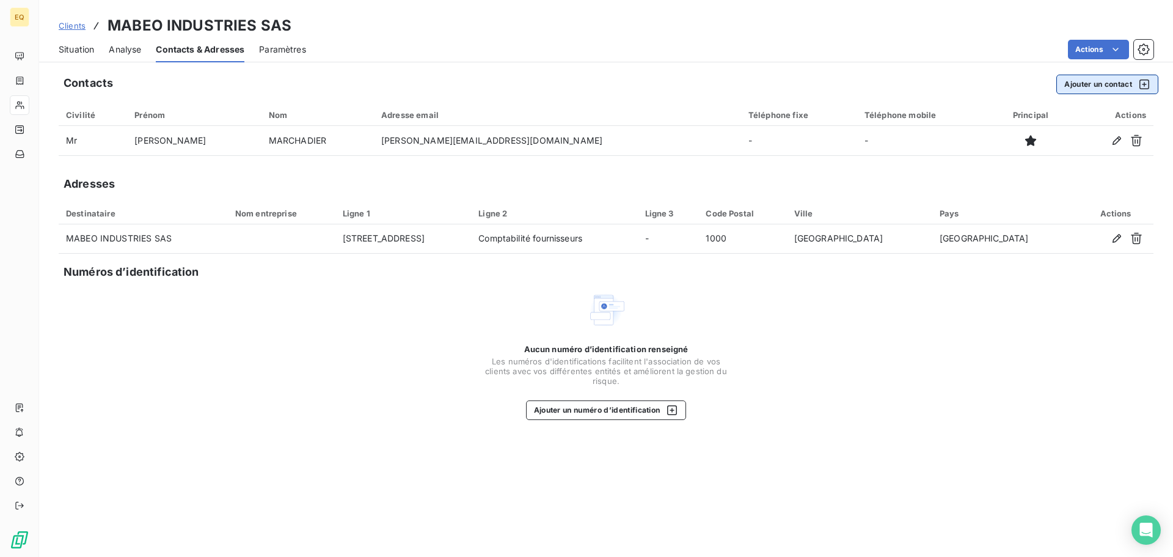
click at [1088, 79] on button "Ajouter un contact" at bounding box center [1107, 85] width 102 height 20
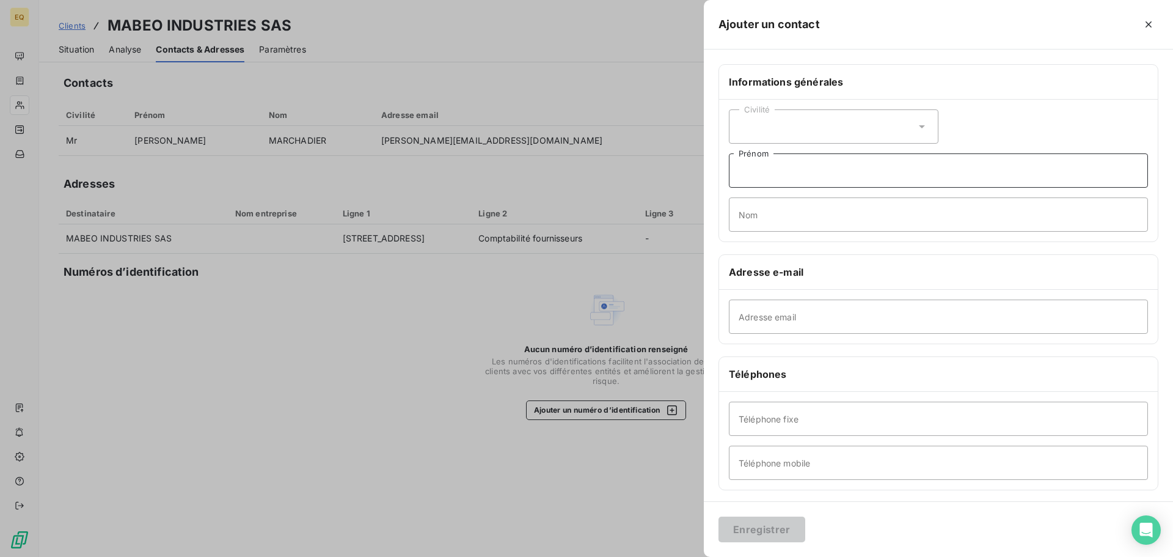
click at [774, 171] on input "Prénom" at bounding box center [938, 170] width 419 height 34
type input "relance facture"
click at [764, 323] on input "Adresse email" at bounding box center [938, 316] width 419 height 34
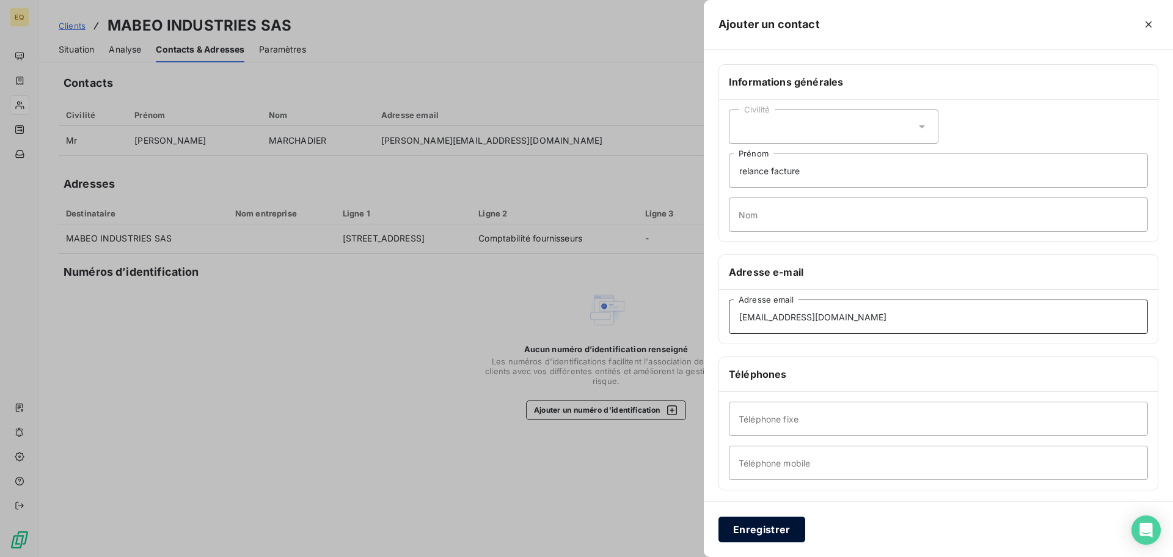
type input "[EMAIL_ADDRESS][DOMAIN_NAME]"
click at [750, 528] on button "Enregistrer" at bounding box center [762, 529] width 87 height 26
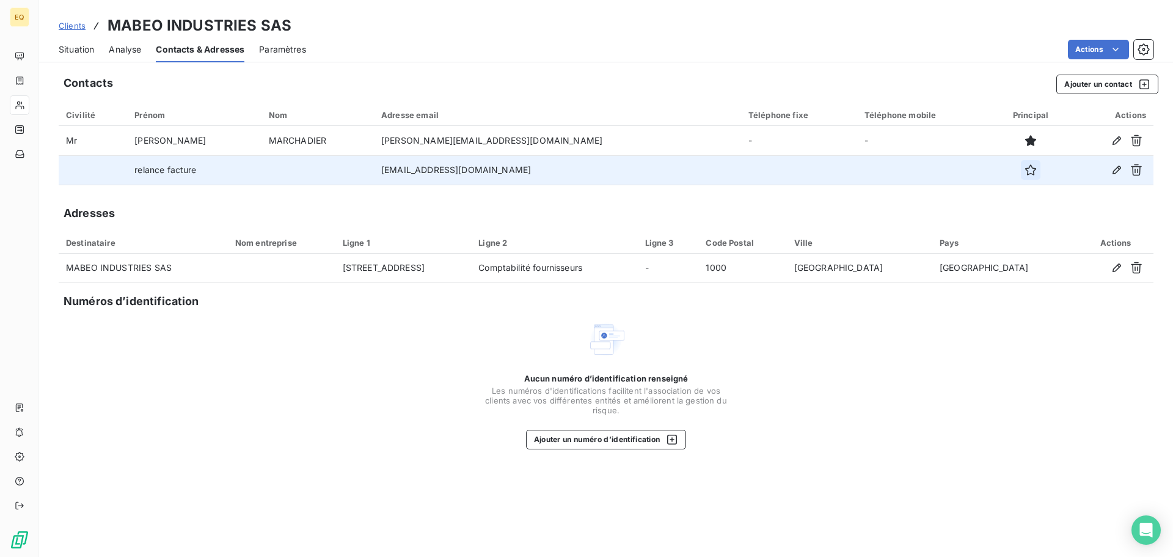
click at [1025, 166] on icon "button" at bounding box center [1031, 170] width 12 height 12
click at [80, 46] on span "Situation" at bounding box center [76, 49] width 35 height 12
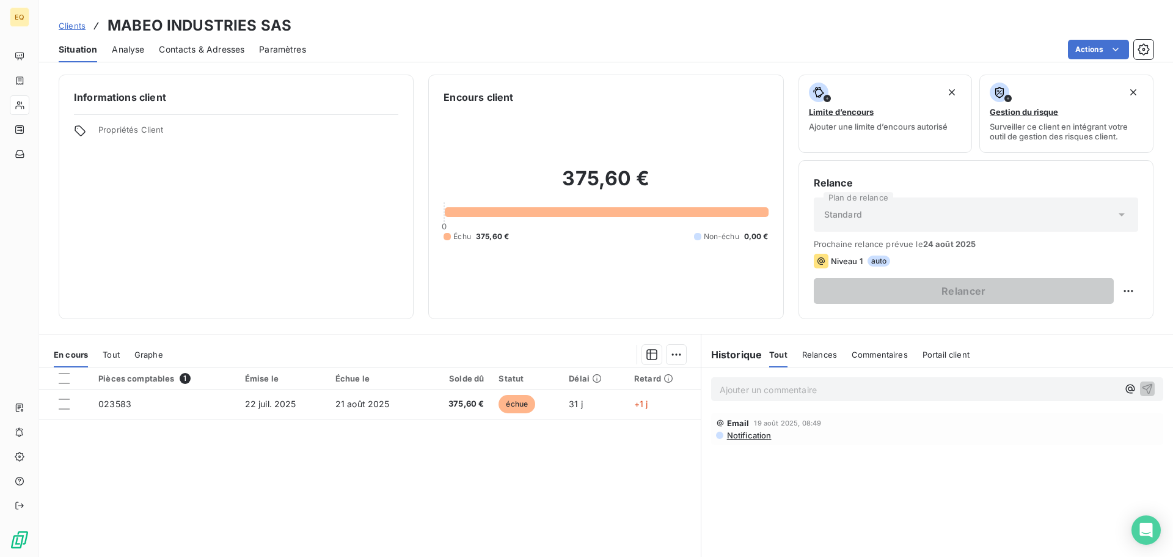
click at [735, 434] on span "Notification" at bounding box center [749, 435] width 46 height 10
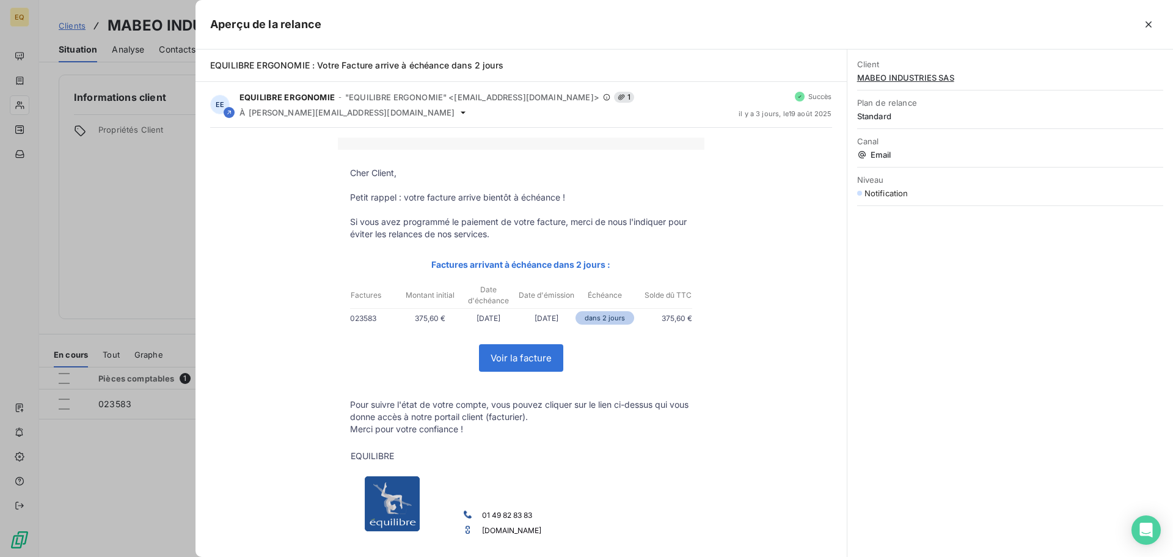
click at [101, 183] on div at bounding box center [586, 278] width 1173 height 557
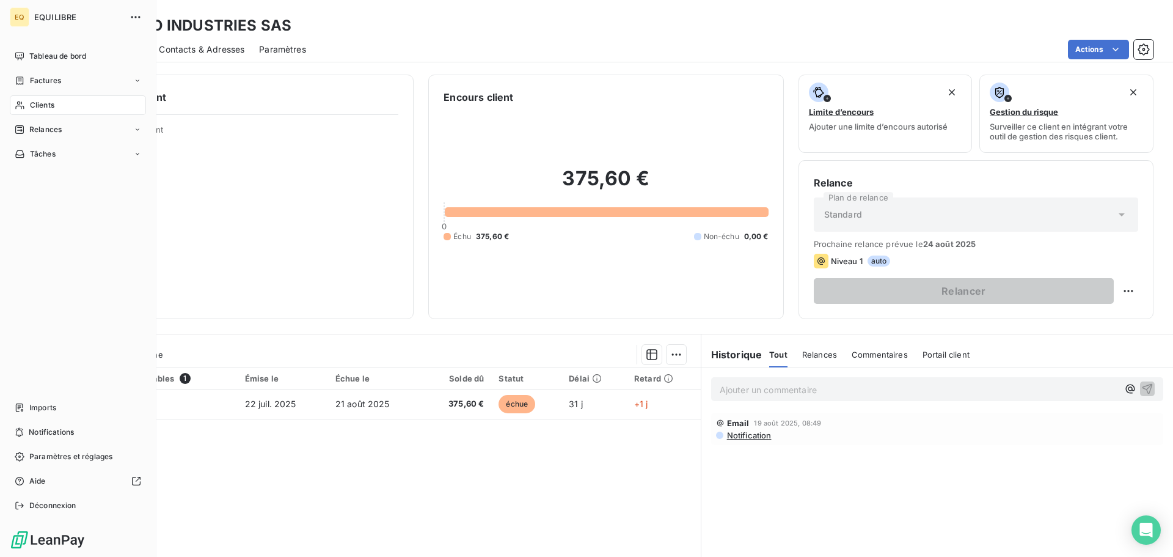
click at [34, 76] on span "Factures" at bounding box center [45, 80] width 31 height 11
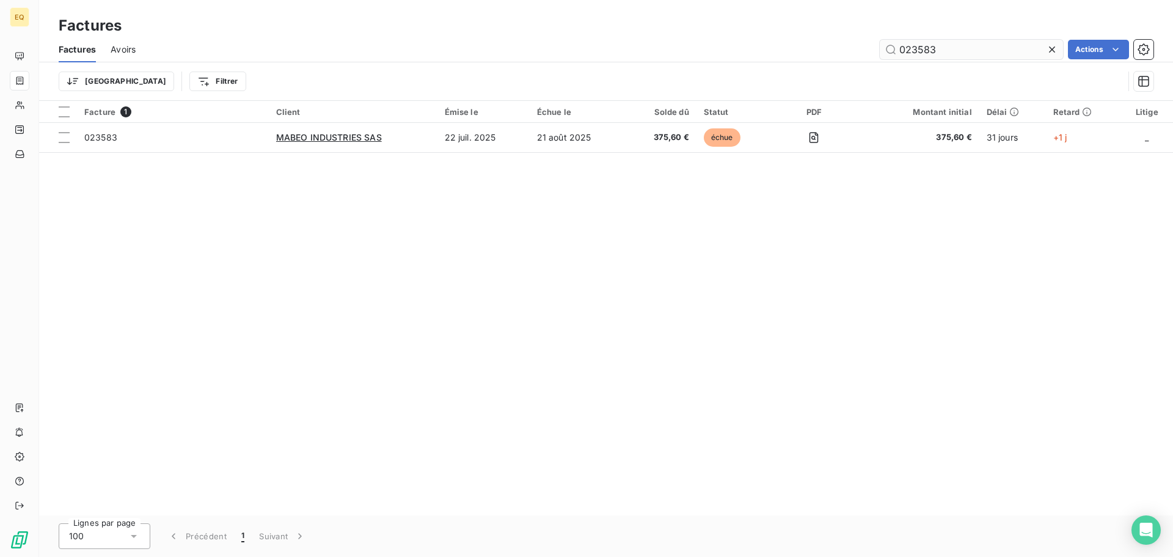
drag, startPoint x: 959, startPoint y: 57, endPoint x: 891, endPoint y: 48, distance: 67.8
click at [891, 48] on input "023583" at bounding box center [971, 50] width 183 height 20
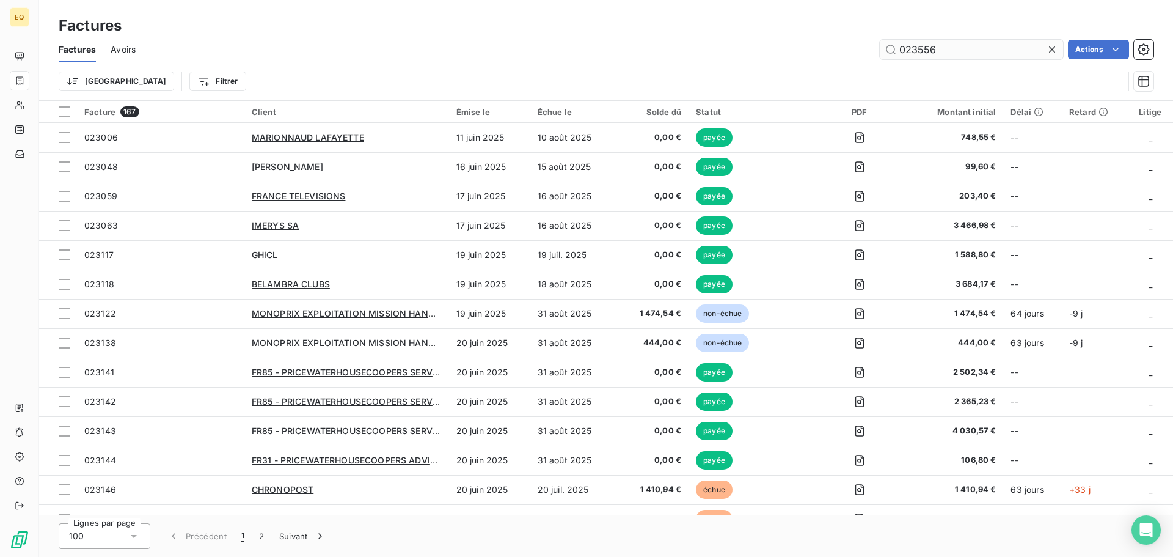
type input "023556"
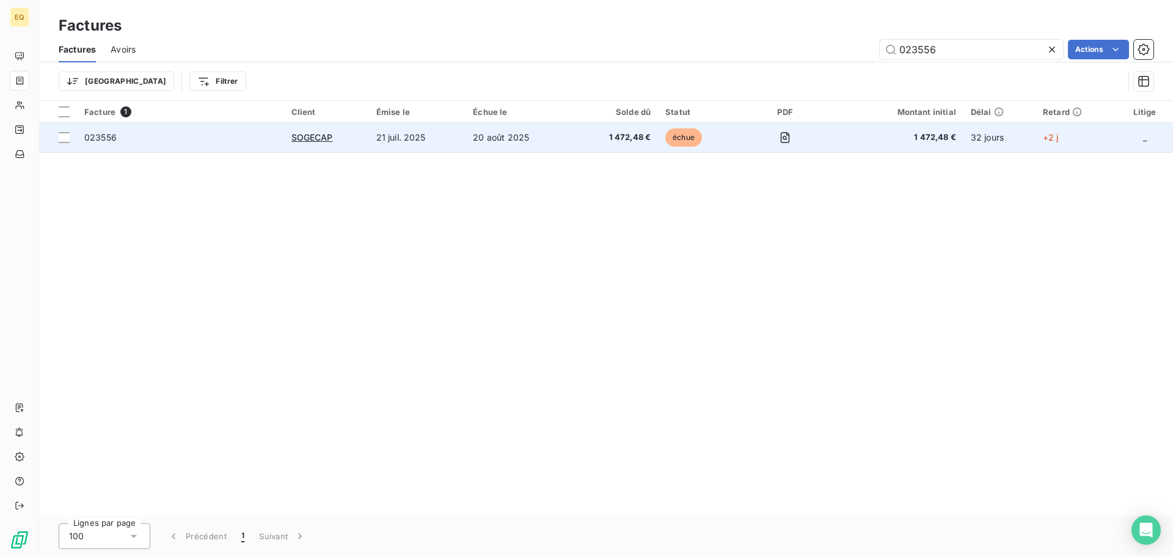
click at [448, 137] on td "21 juil. 2025" at bounding box center [417, 137] width 97 height 29
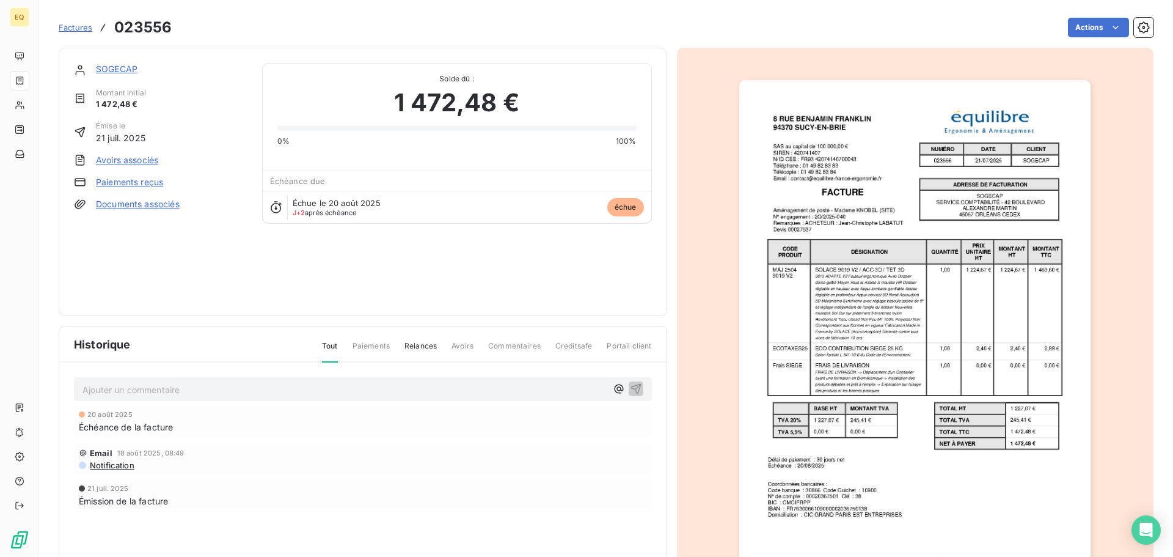
click at [115, 64] on link "SOGECAP" at bounding box center [117, 69] width 42 height 10
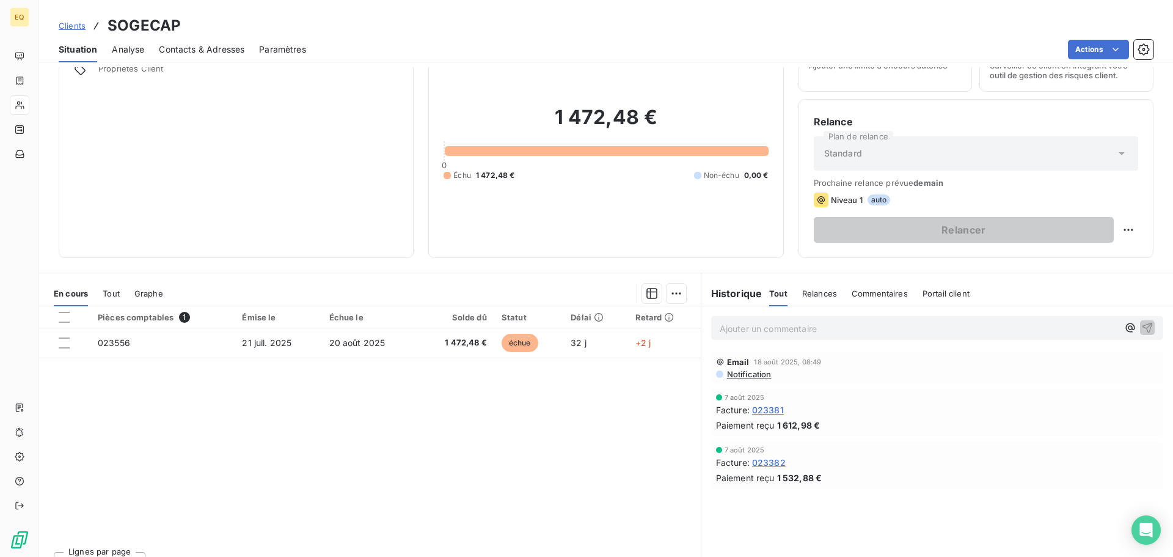
scroll to position [82, 0]
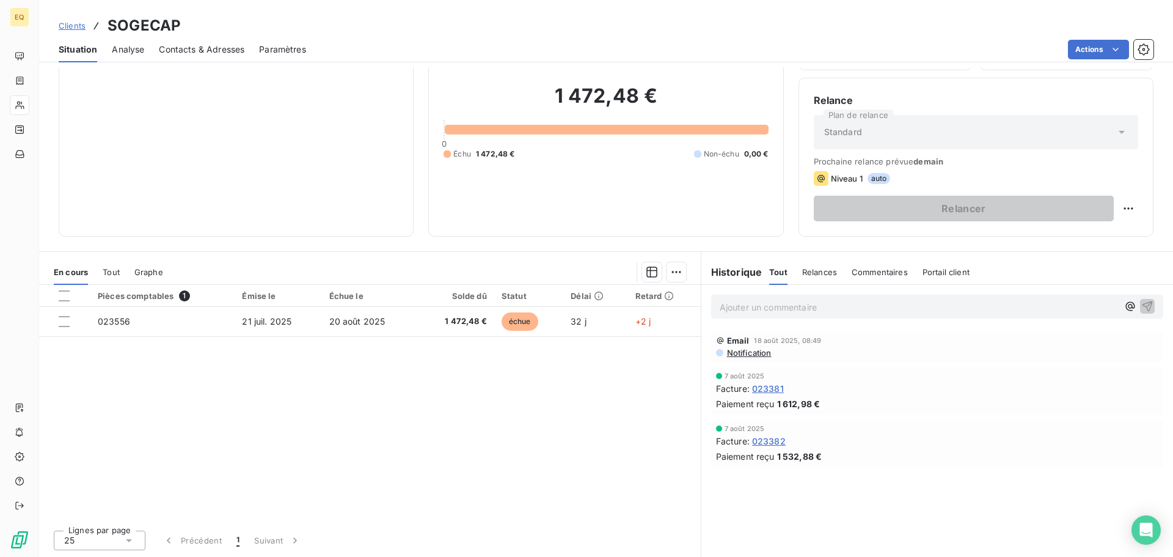
click at [767, 386] on span "023381" at bounding box center [768, 388] width 32 height 13
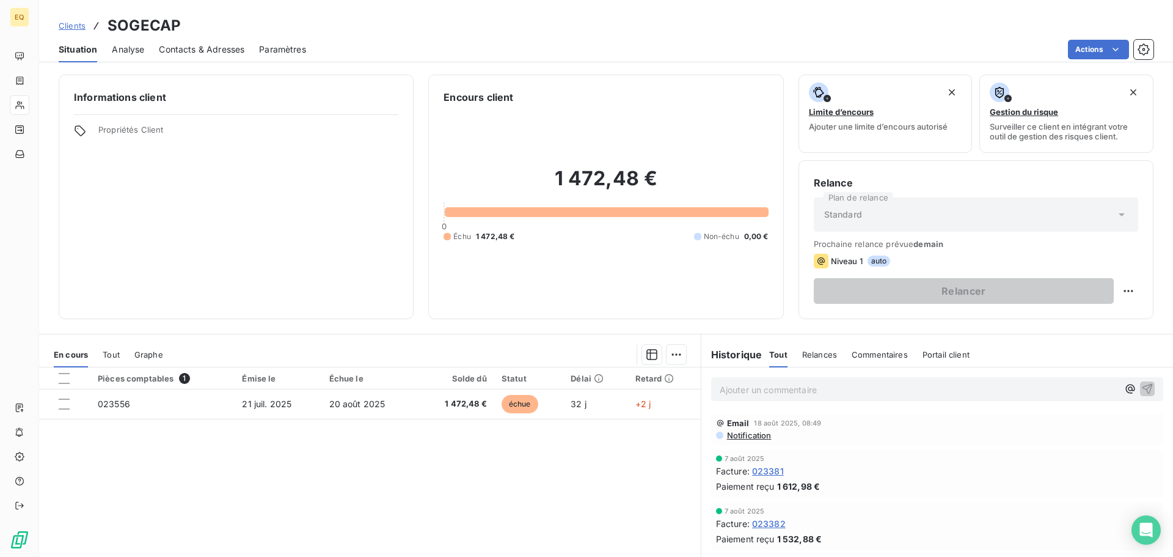
click at [207, 49] on span "Contacts & Adresses" at bounding box center [202, 49] width 86 height 12
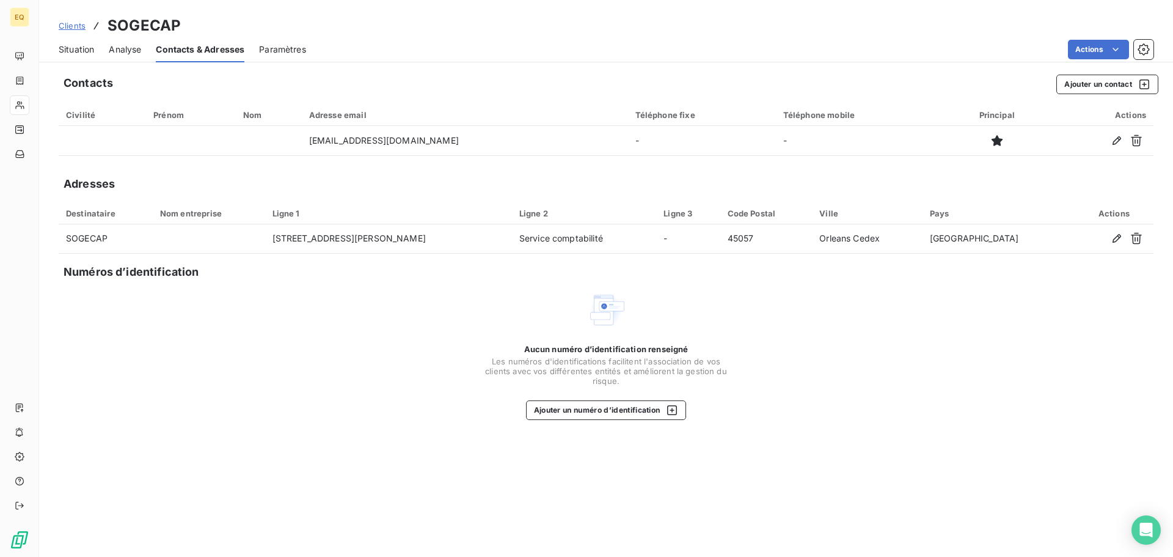
click at [70, 26] on span "Clients" at bounding box center [72, 26] width 27 height 10
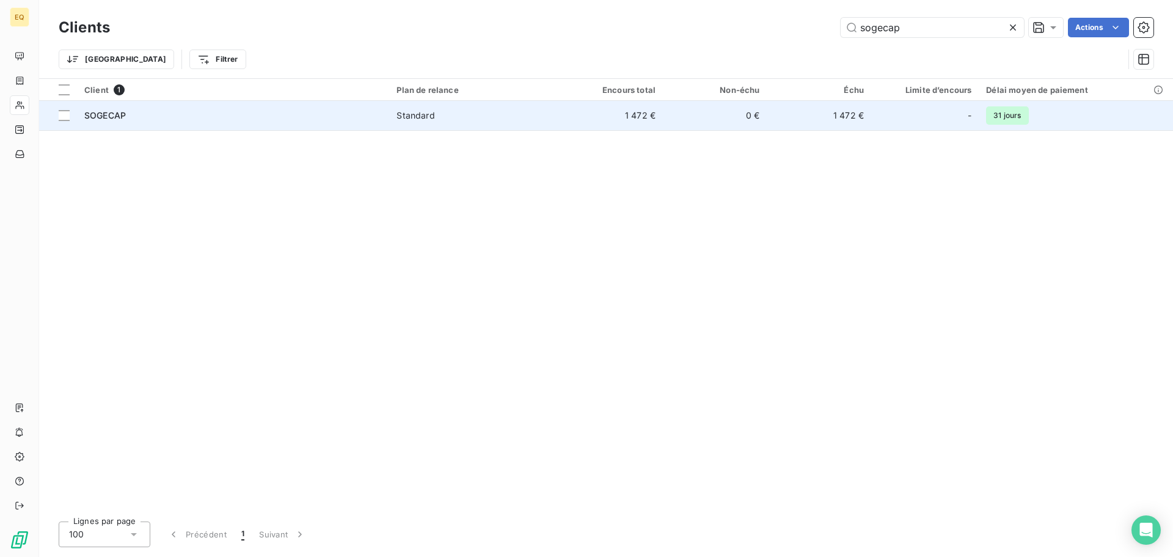
type input "sogecap"
click at [404, 111] on div "Standard" at bounding box center [416, 115] width 38 height 12
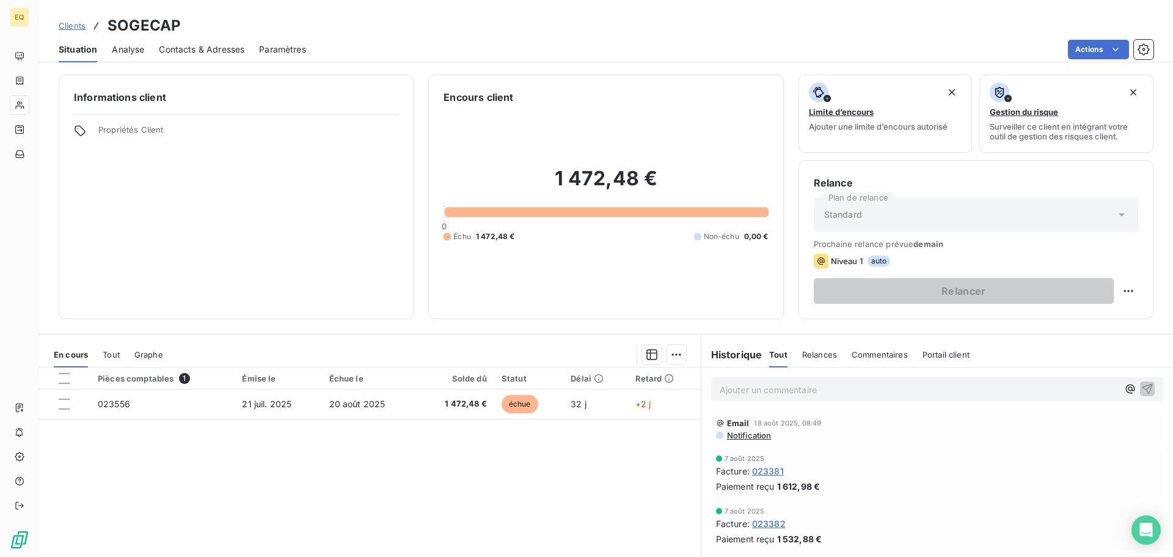
click at [115, 354] on span "Tout" at bounding box center [111, 354] width 17 height 10
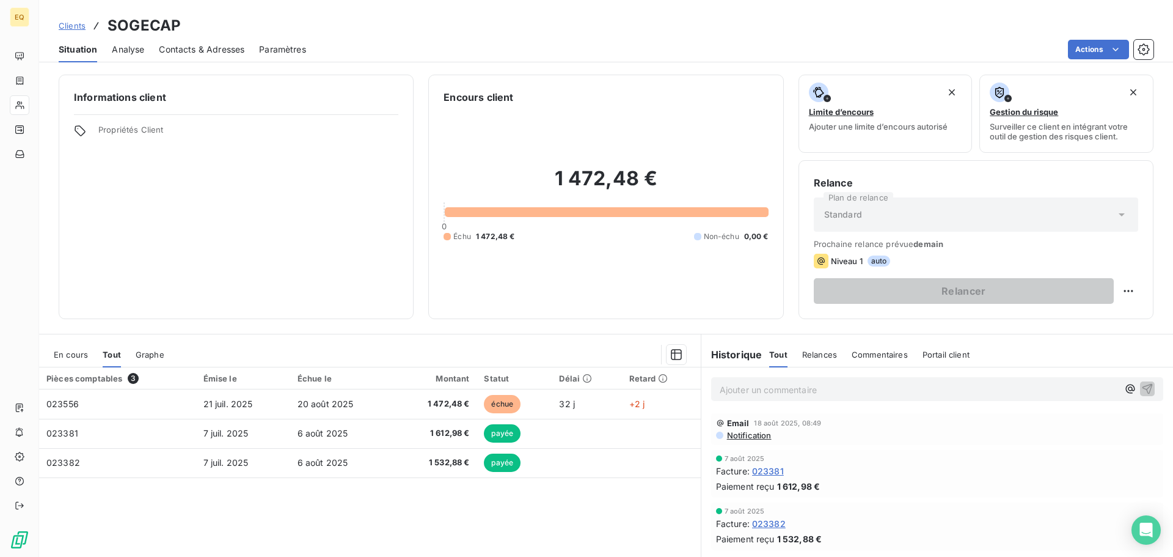
click at [150, 351] on span "Graphe" at bounding box center [150, 354] width 29 height 10
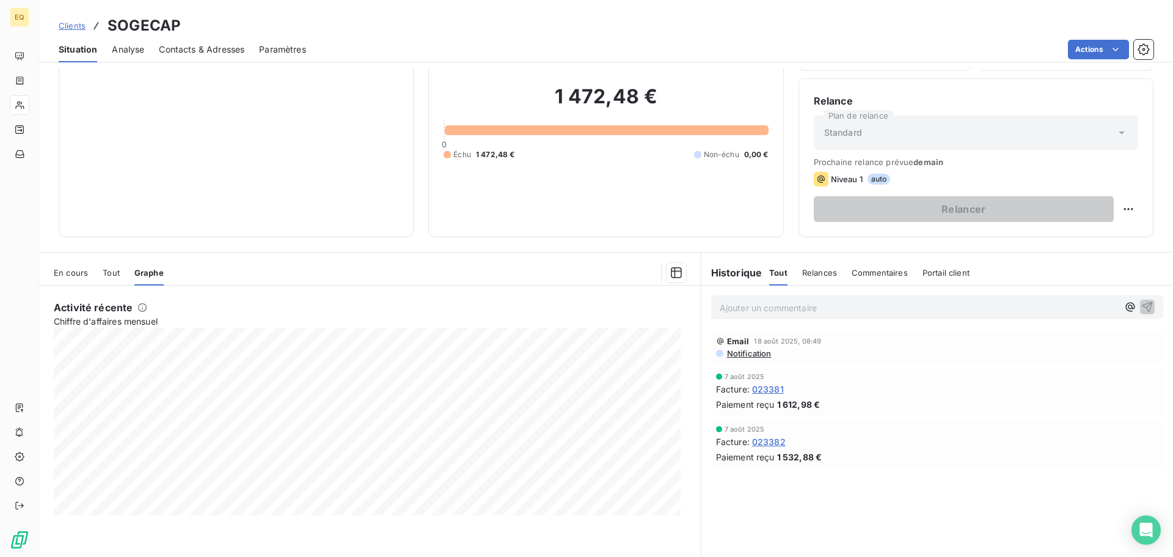
scroll to position [82, 0]
click at [73, 271] on span "En cours" at bounding box center [71, 272] width 34 height 10
